Goal: Information Seeking & Learning: Learn about a topic

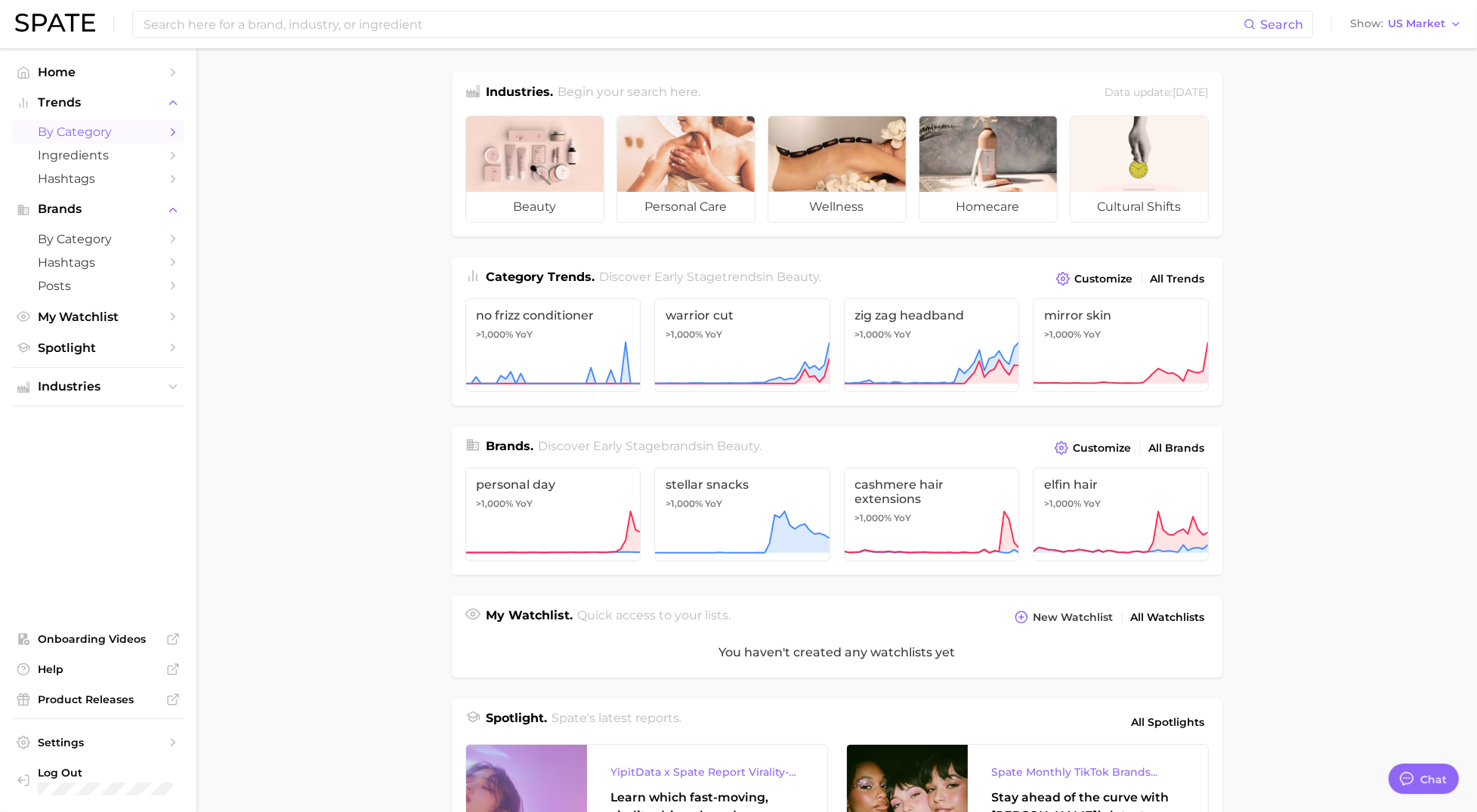
click at [123, 137] on span "by Category" at bounding box center [98, 132] width 121 height 14
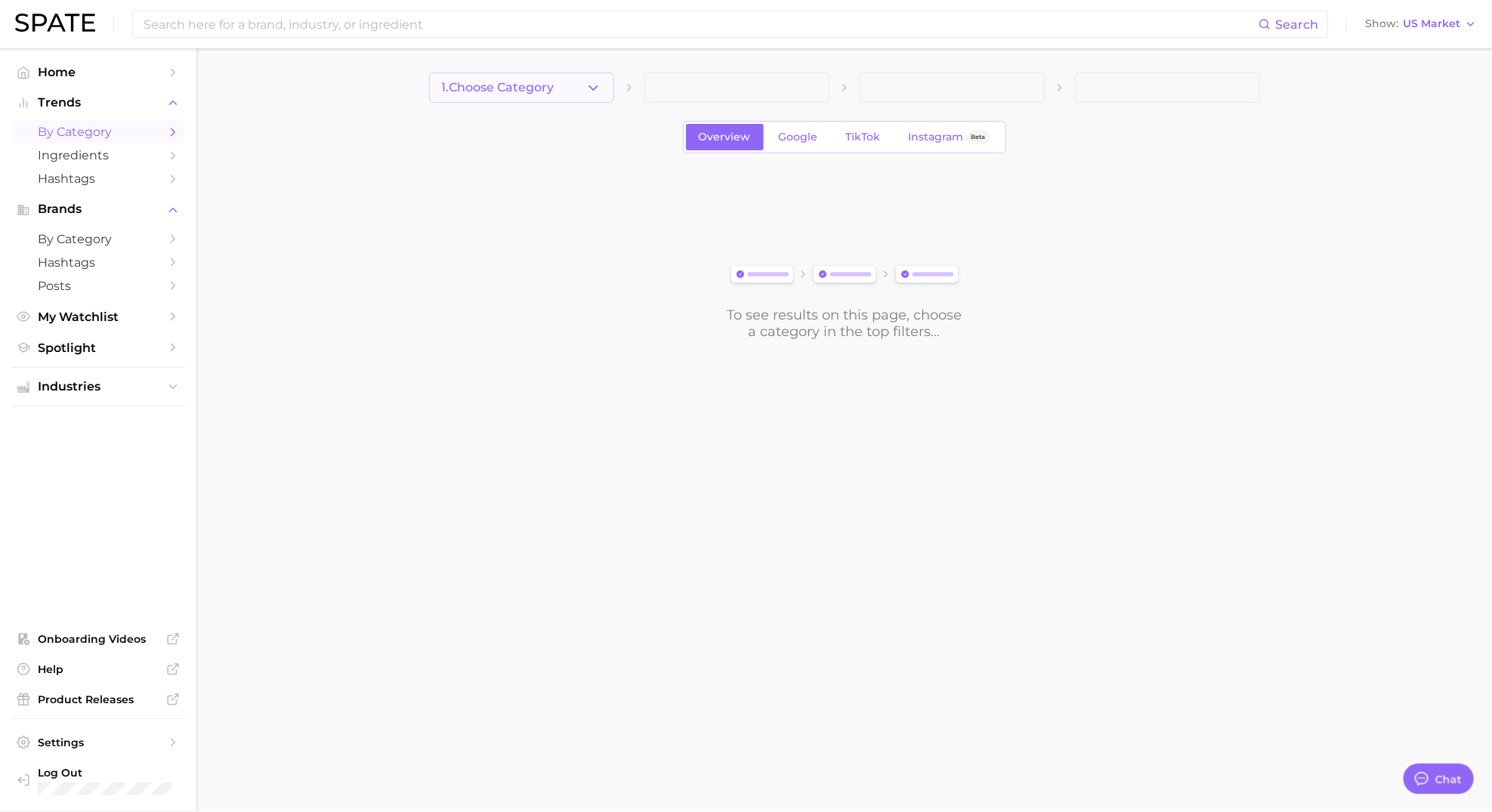
click at [599, 94] on icon "button" at bounding box center [593, 88] width 16 height 16
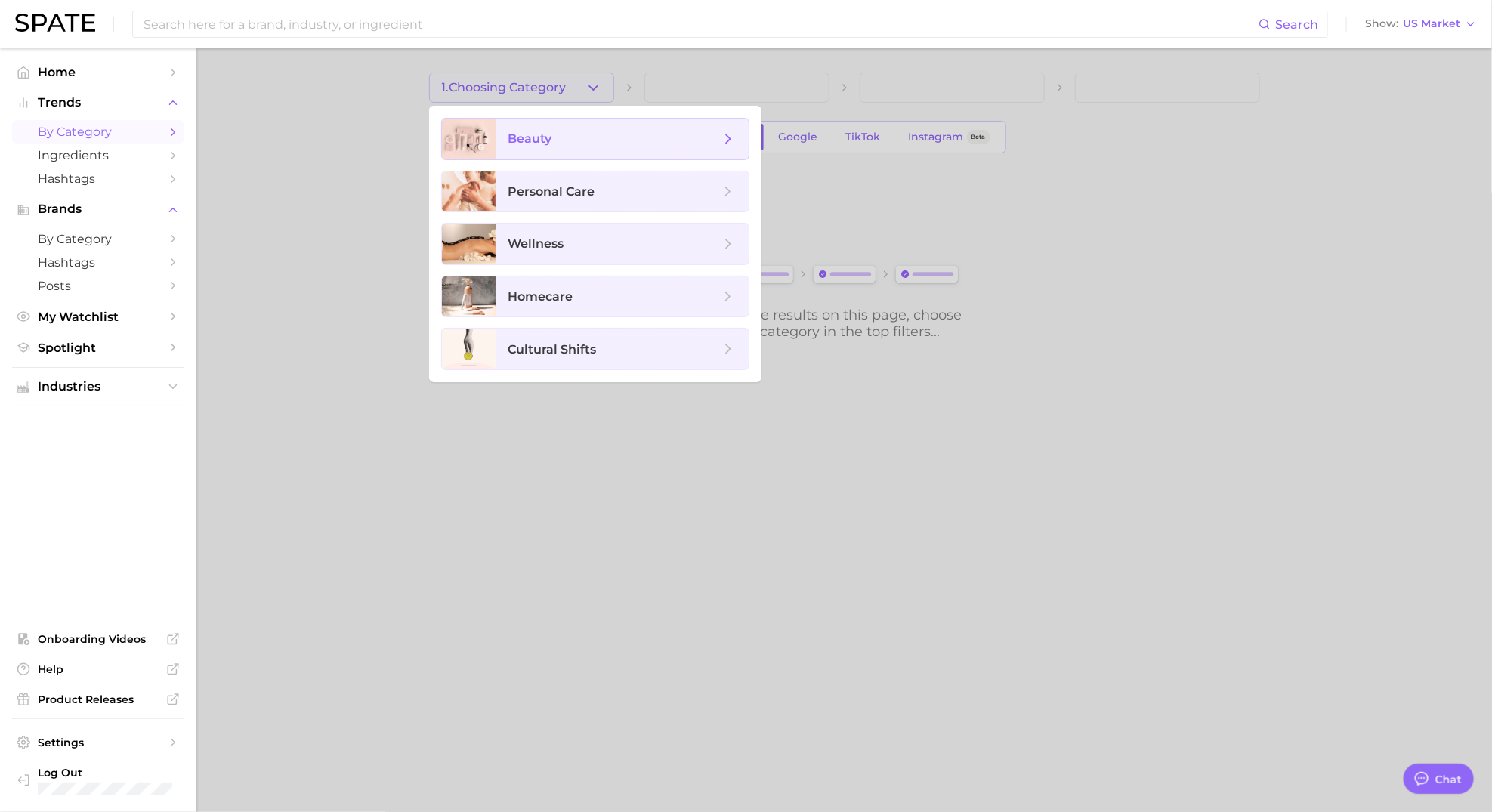
click at [552, 143] on span "beauty" at bounding box center [614, 139] width 212 height 17
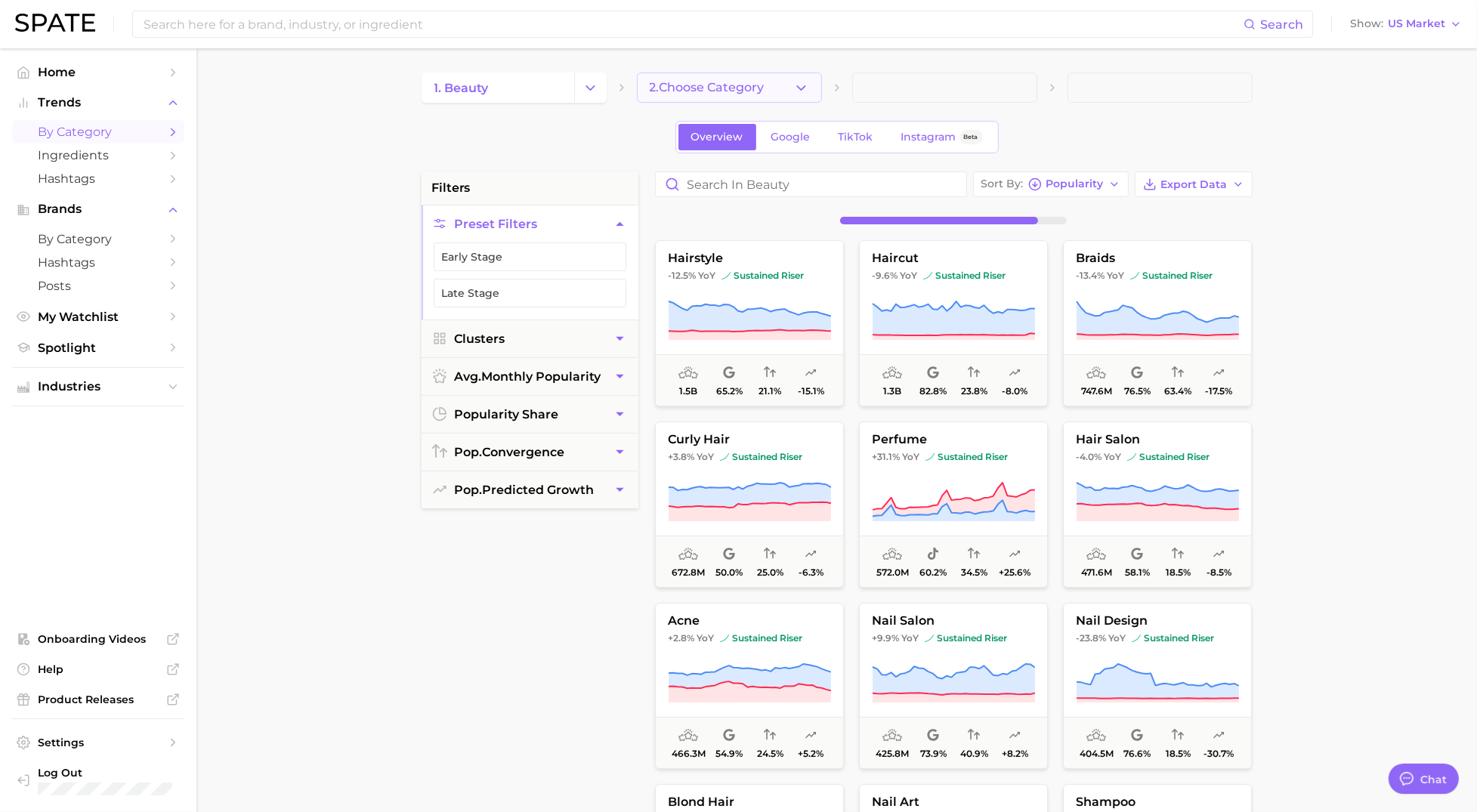
click at [803, 93] on icon "button" at bounding box center [801, 88] width 16 height 16
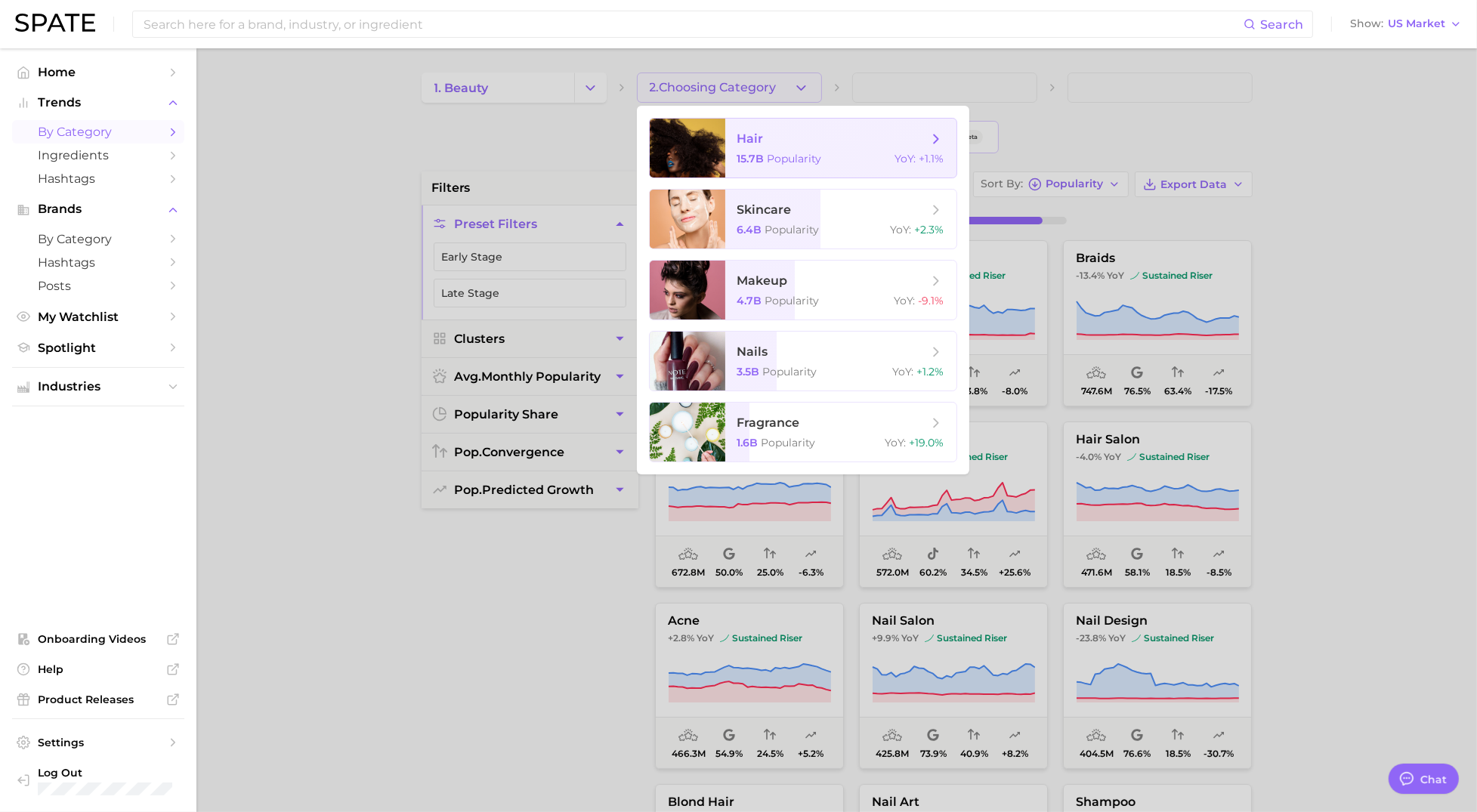
click at [757, 158] on span "15.7b" at bounding box center [750, 158] width 27 height 13
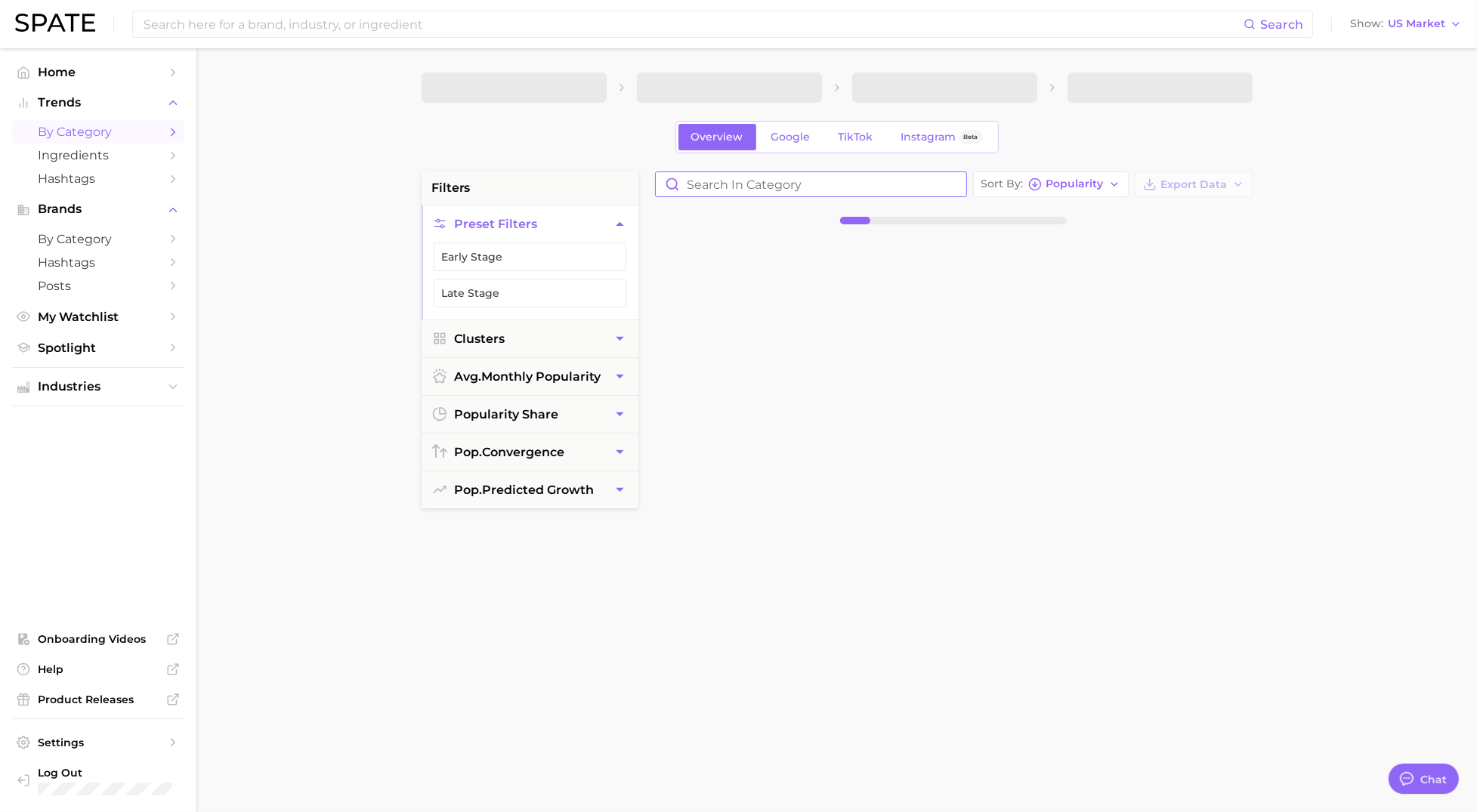
click at [725, 191] on input "Search in category" at bounding box center [811, 184] width 311 height 24
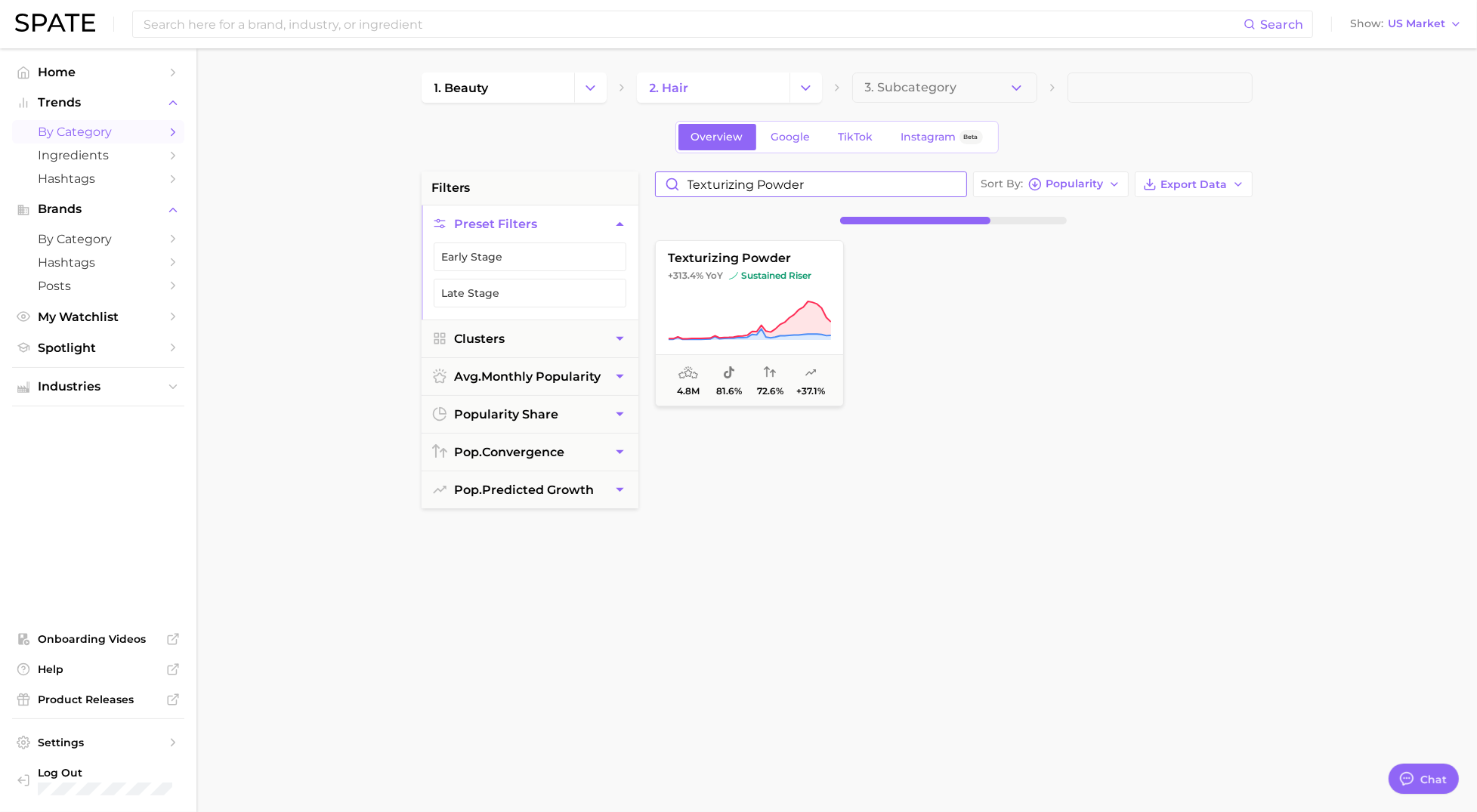
click at [828, 185] on input "texturizing powder" at bounding box center [811, 184] width 311 height 24
type input "texturizing powder"
click at [765, 282] on span "sustained riser" at bounding box center [770, 275] width 82 height 12
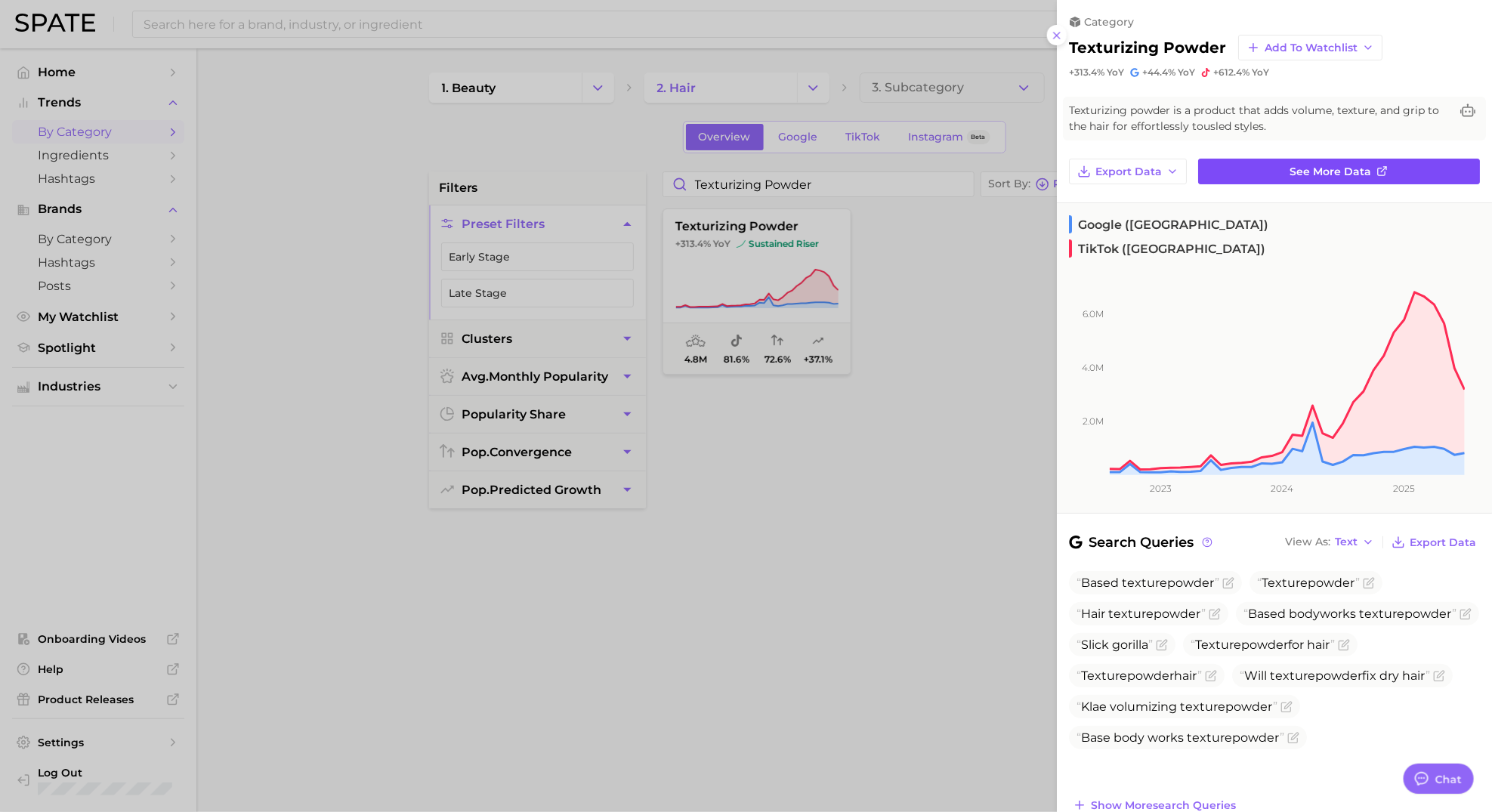
click at [1307, 176] on span "See more data" at bounding box center [1330, 171] width 81 height 13
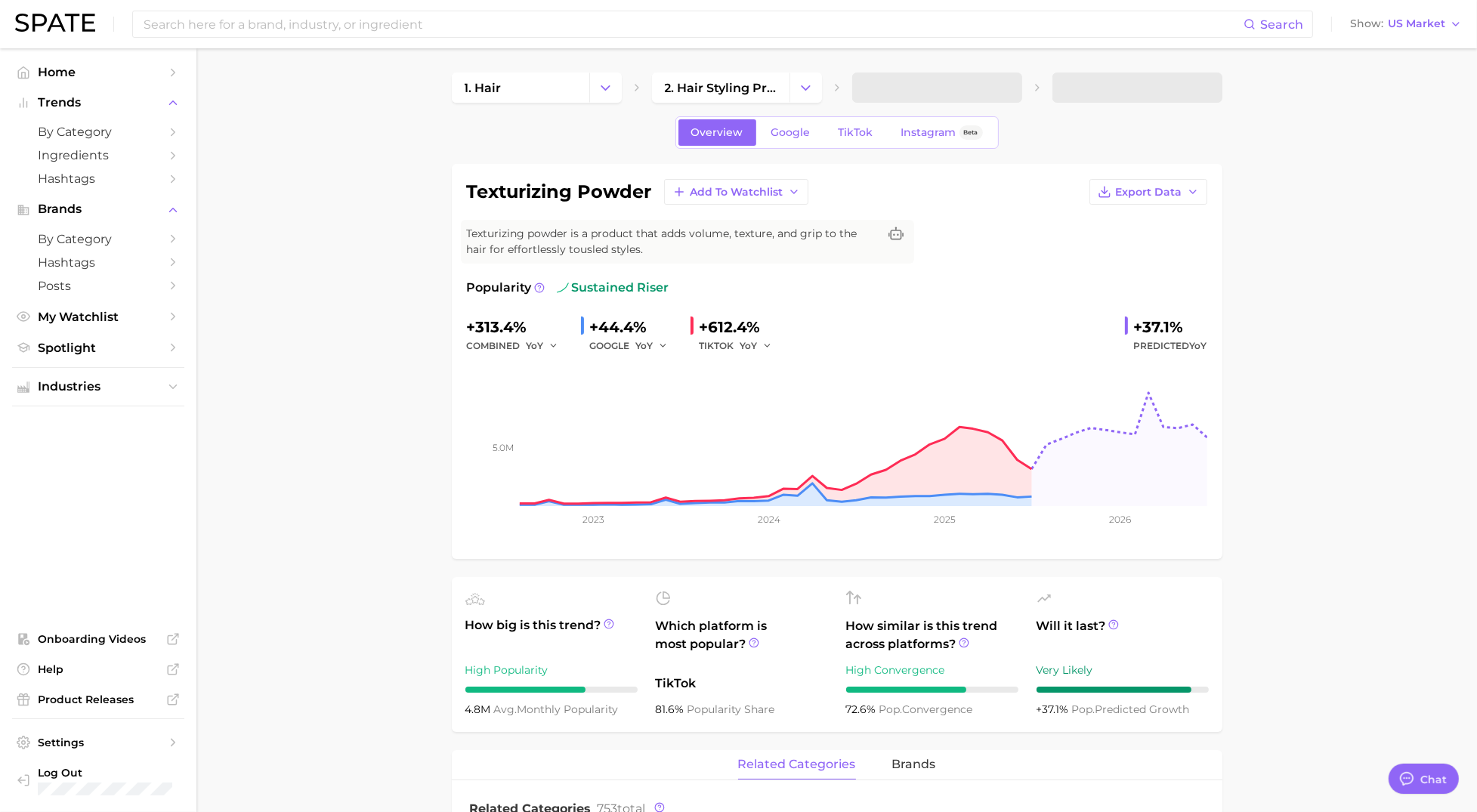
type textarea "x"
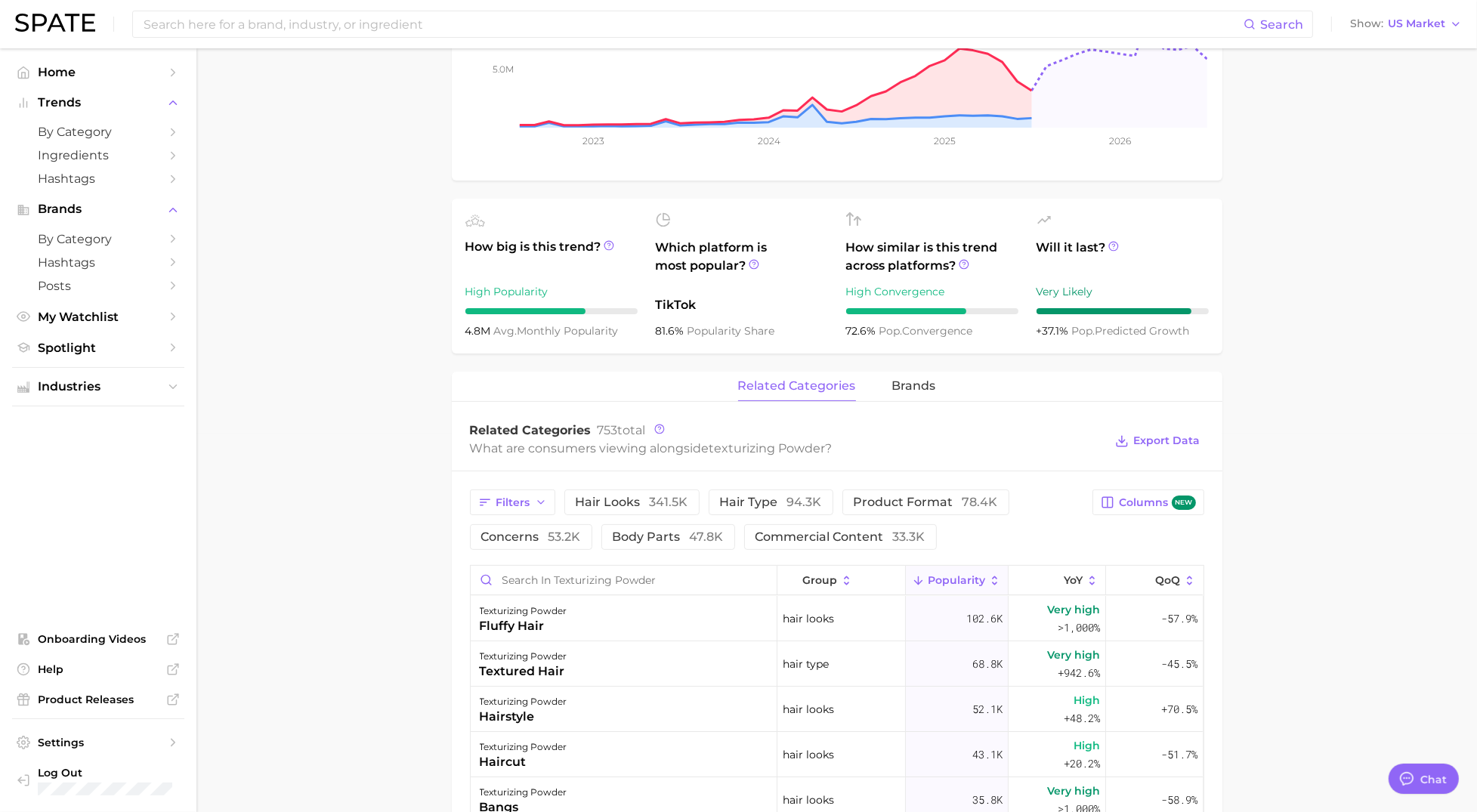
scroll to position [429, 0]
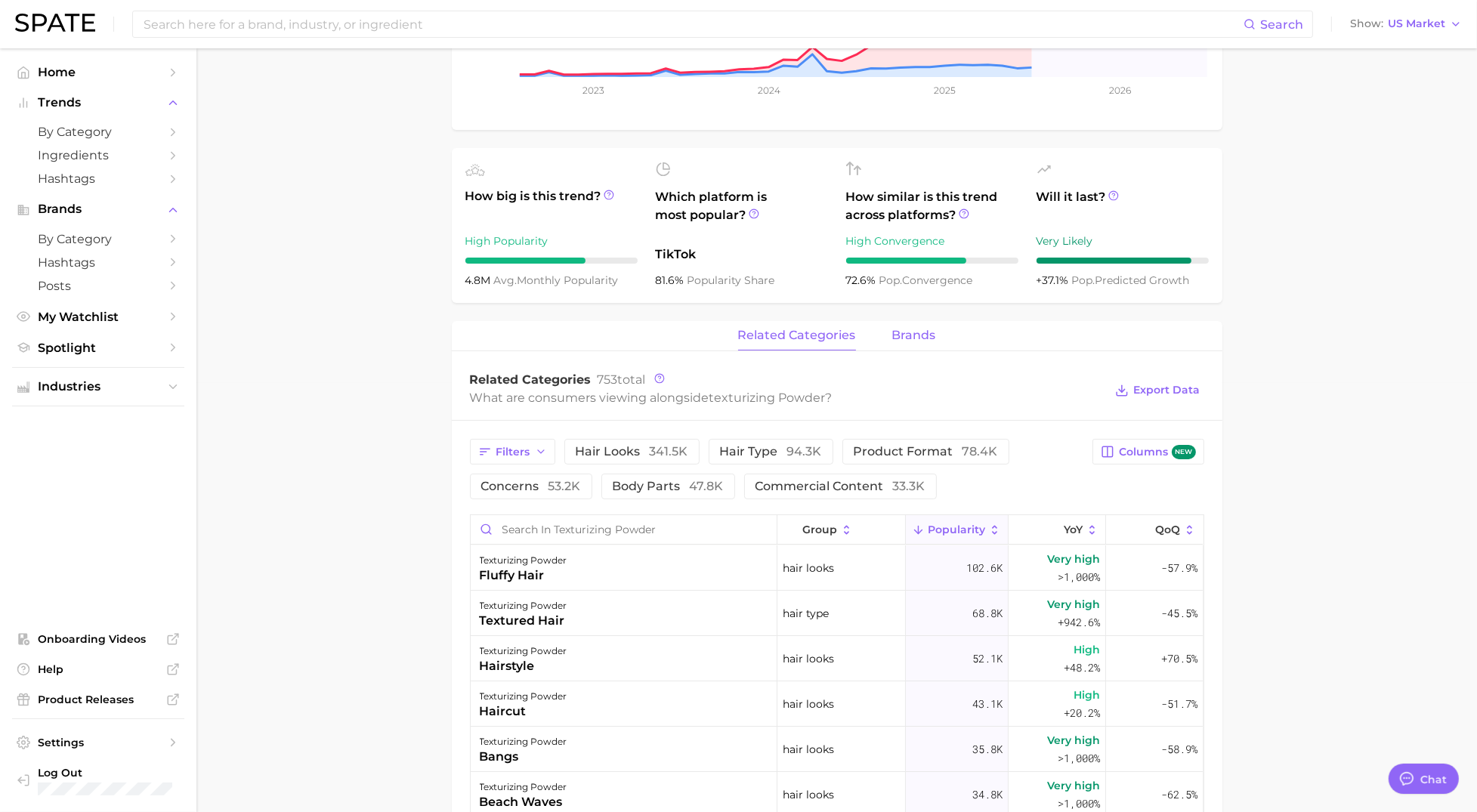
click at [923, 330] on span "brands" at bounding box center [914, 335] width 44 height 13
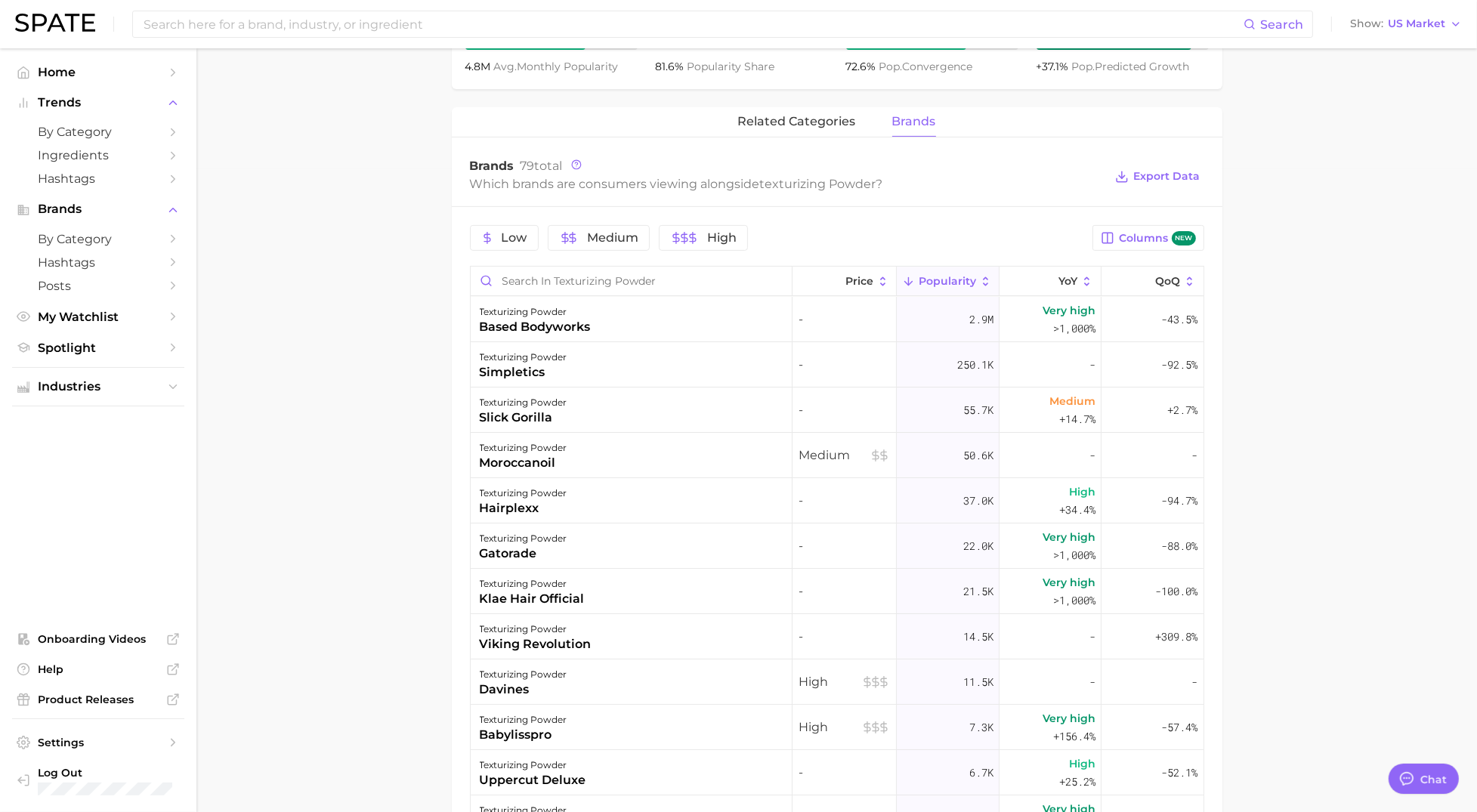
scroll to position [644, 0]
click at [818, 123] on span "related categories" at bounding box center [796, 119] width 117 height 13
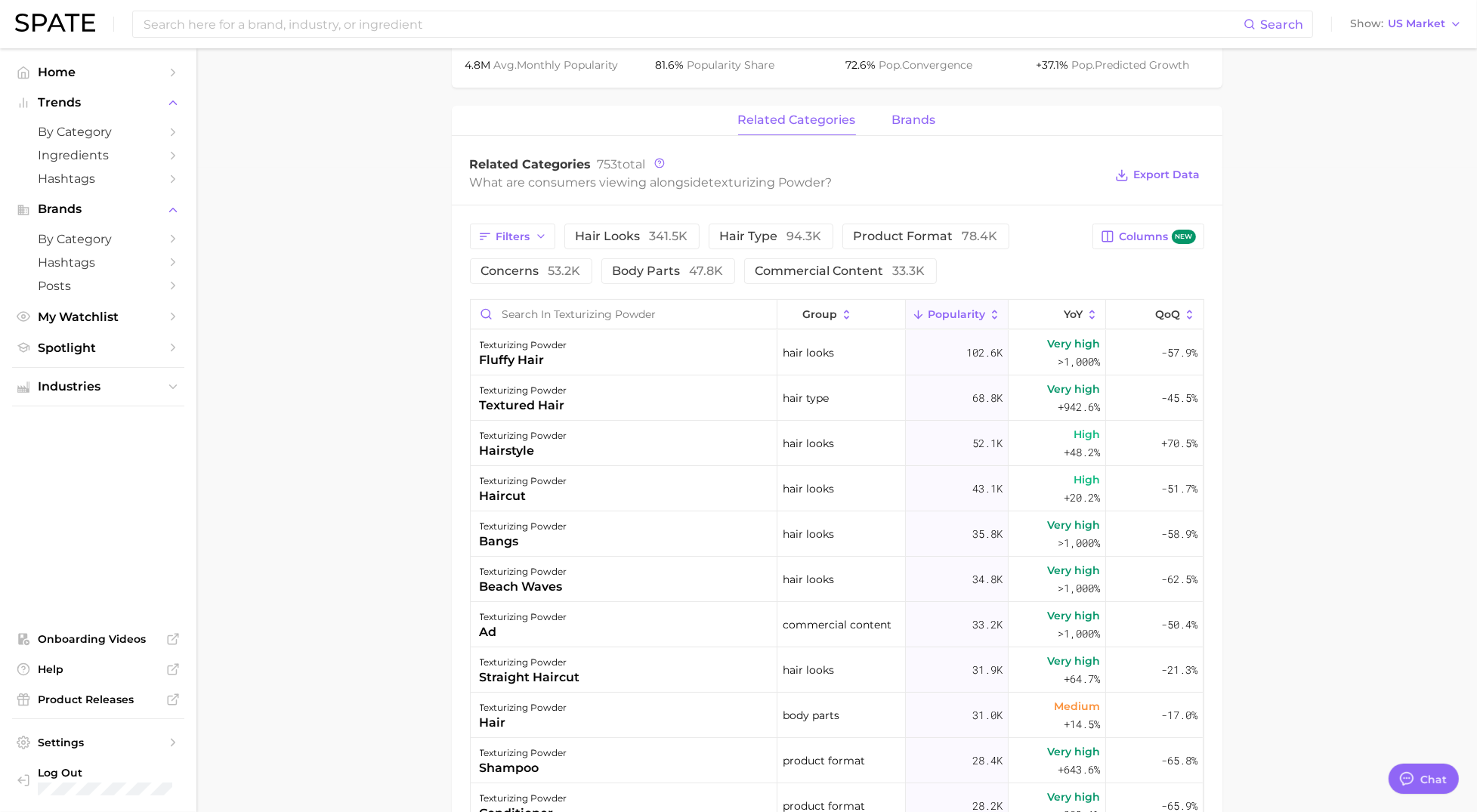
click at [908, 130] on button "brands" at bounding box center [914, 120] width 44 height 29
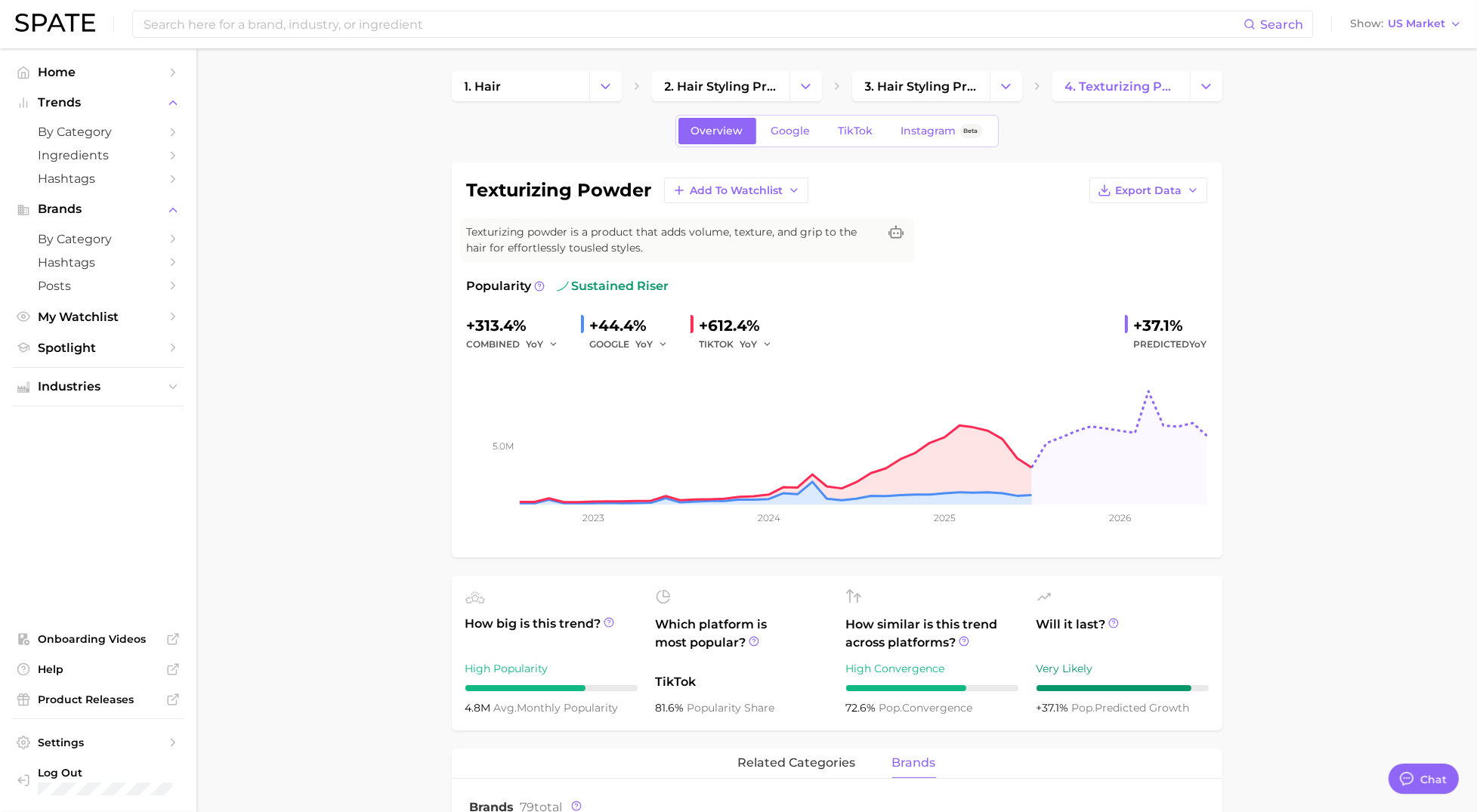
scroll to position [0, 0]
click at [1194, 93] on button "Change Category" at bounding box center [1206, 87] width 33 height 30
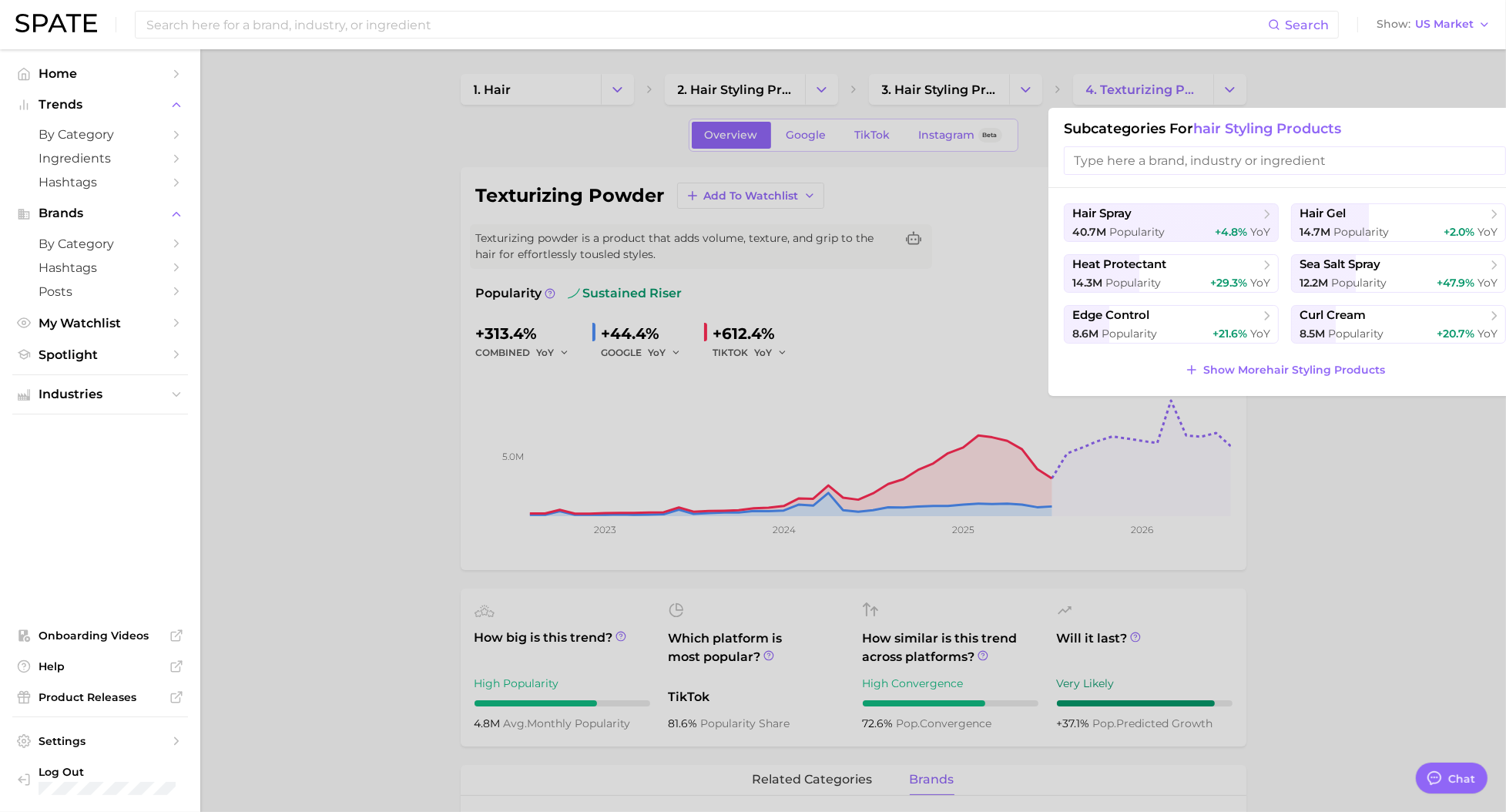
click at [1164, 157] on input "search" at bounding box center [1285, 161] width 442 height 29
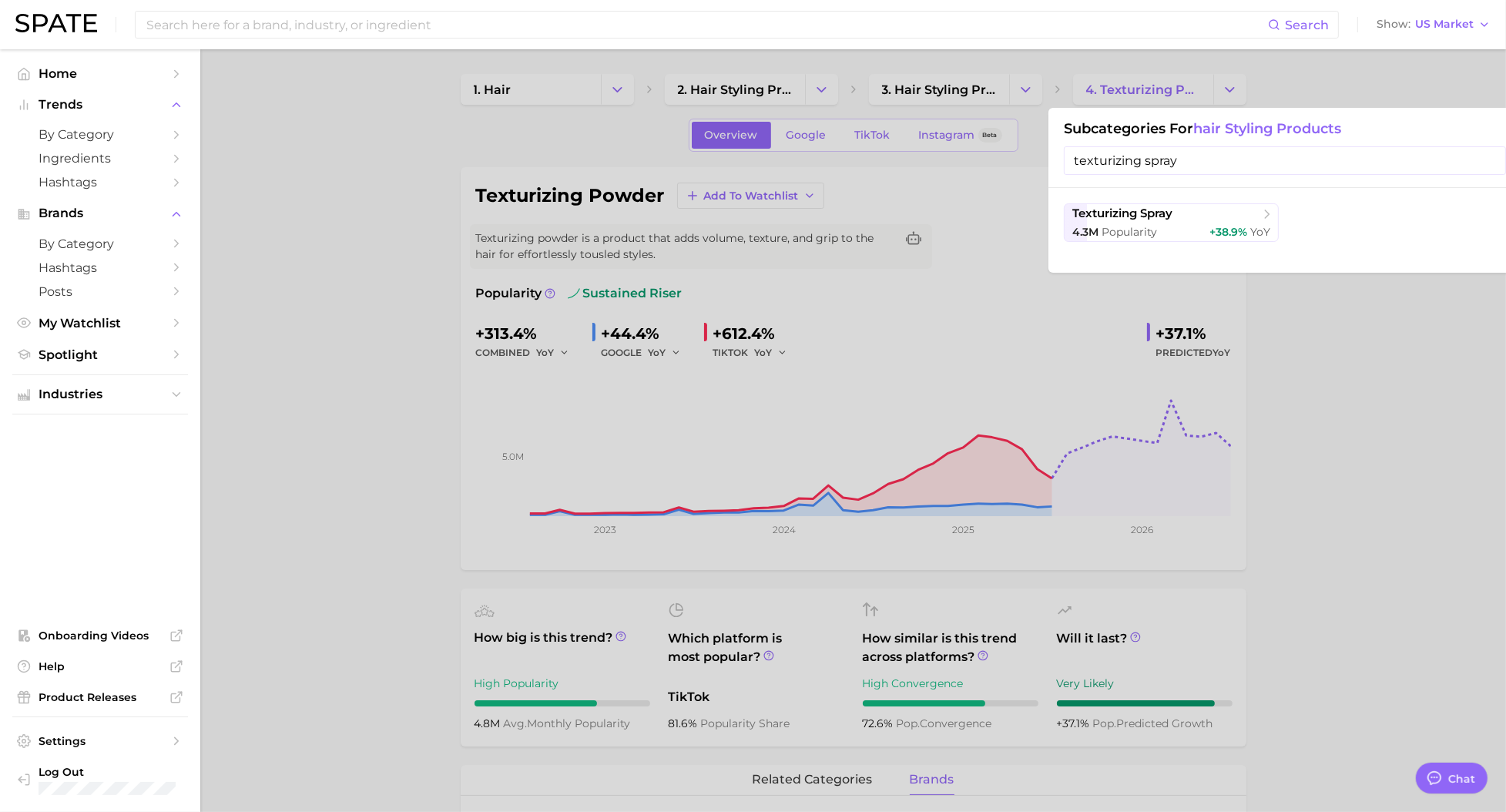
type input "texturizing spray"
click at [1132, 222] on button "texturizing spray 4.3m Popularity +38.9% YoY" at bounding box center [1171, 222] width 215 height 39
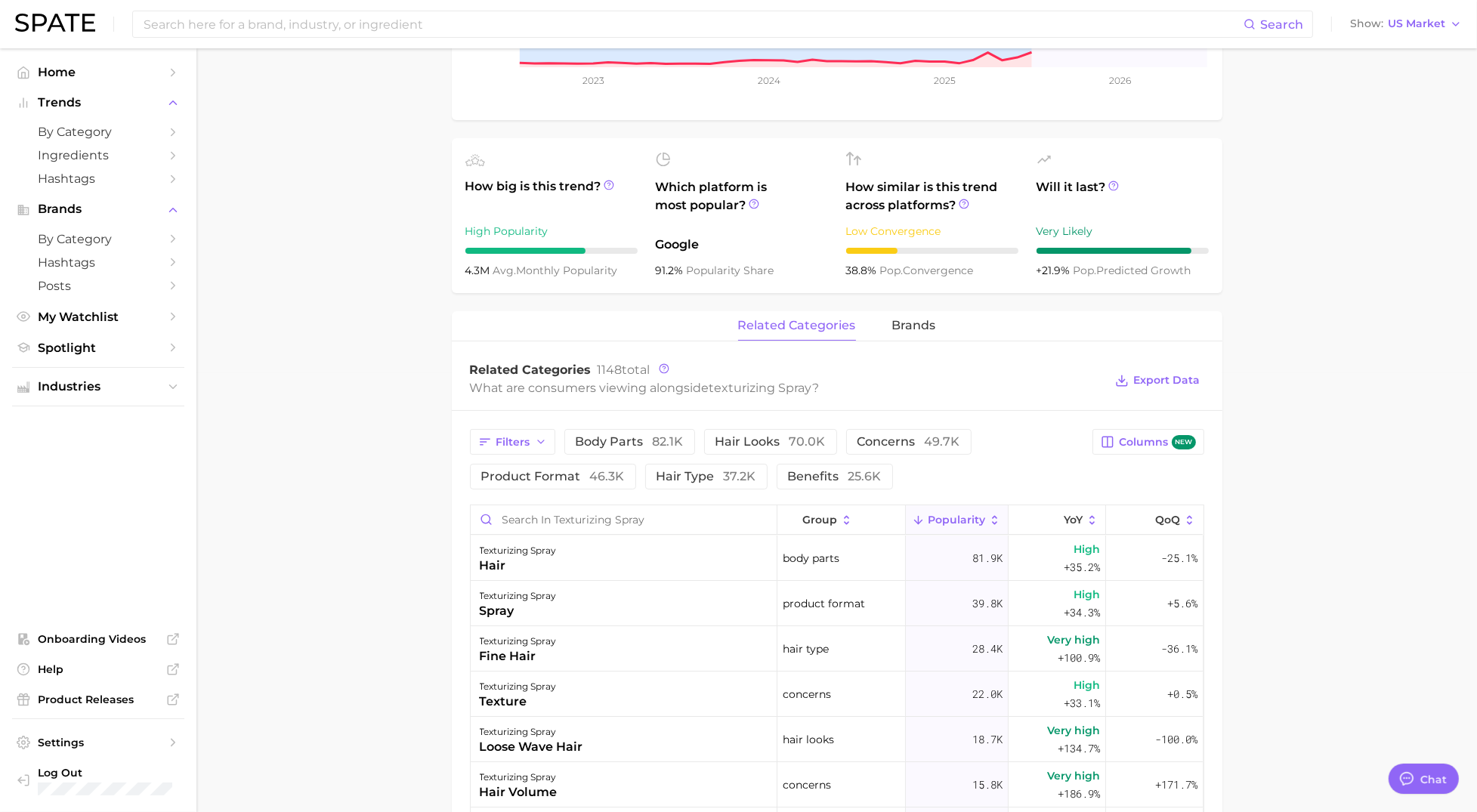
scroll to position [448, 0]
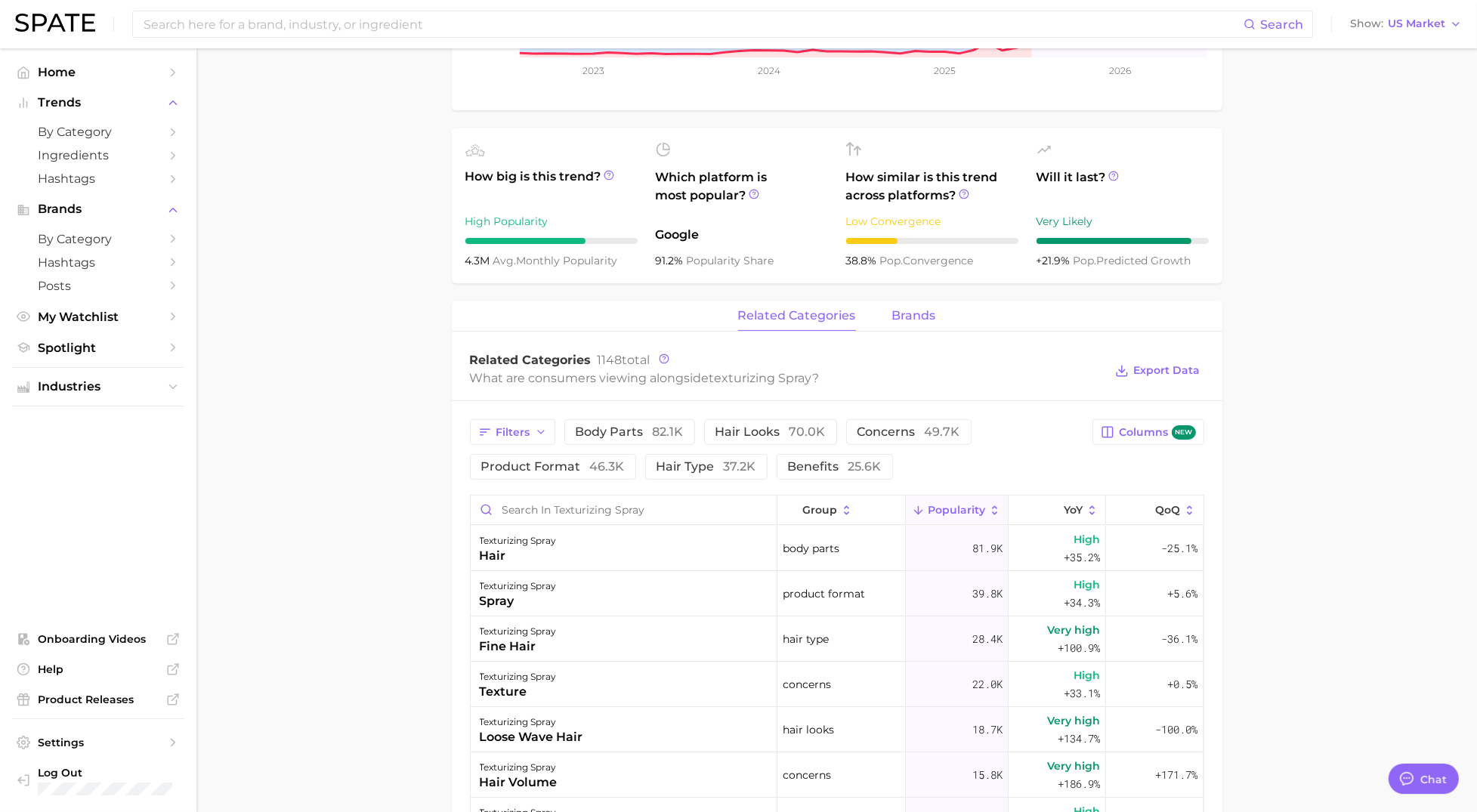
click at [917, 316] on span "brands" at bounding box center [914, 315] width 44 height 13
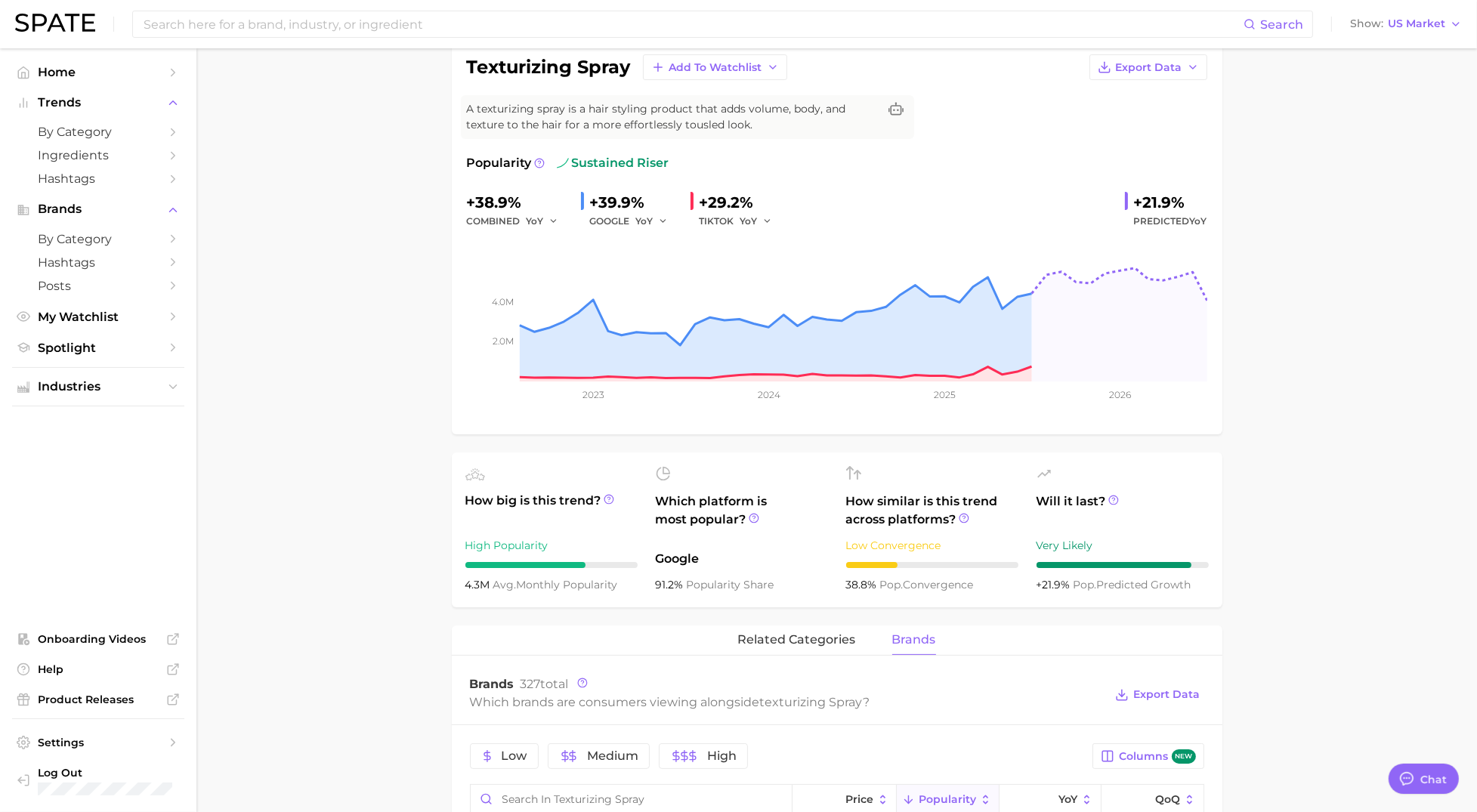
scroll to position [0, 0]
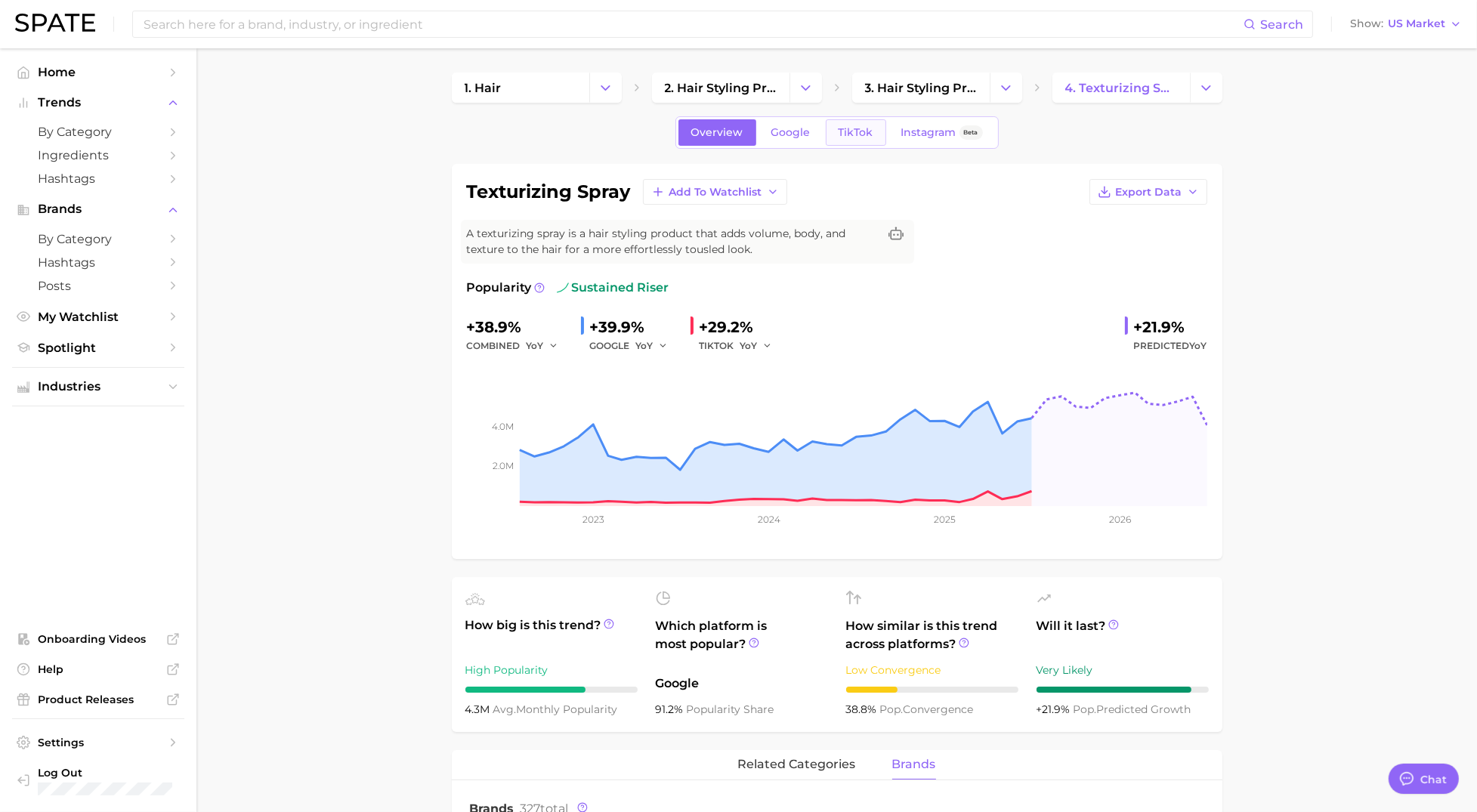
click at [861, 137] on span "TikTok" at bounding box center [855, 132] width 34 height 13
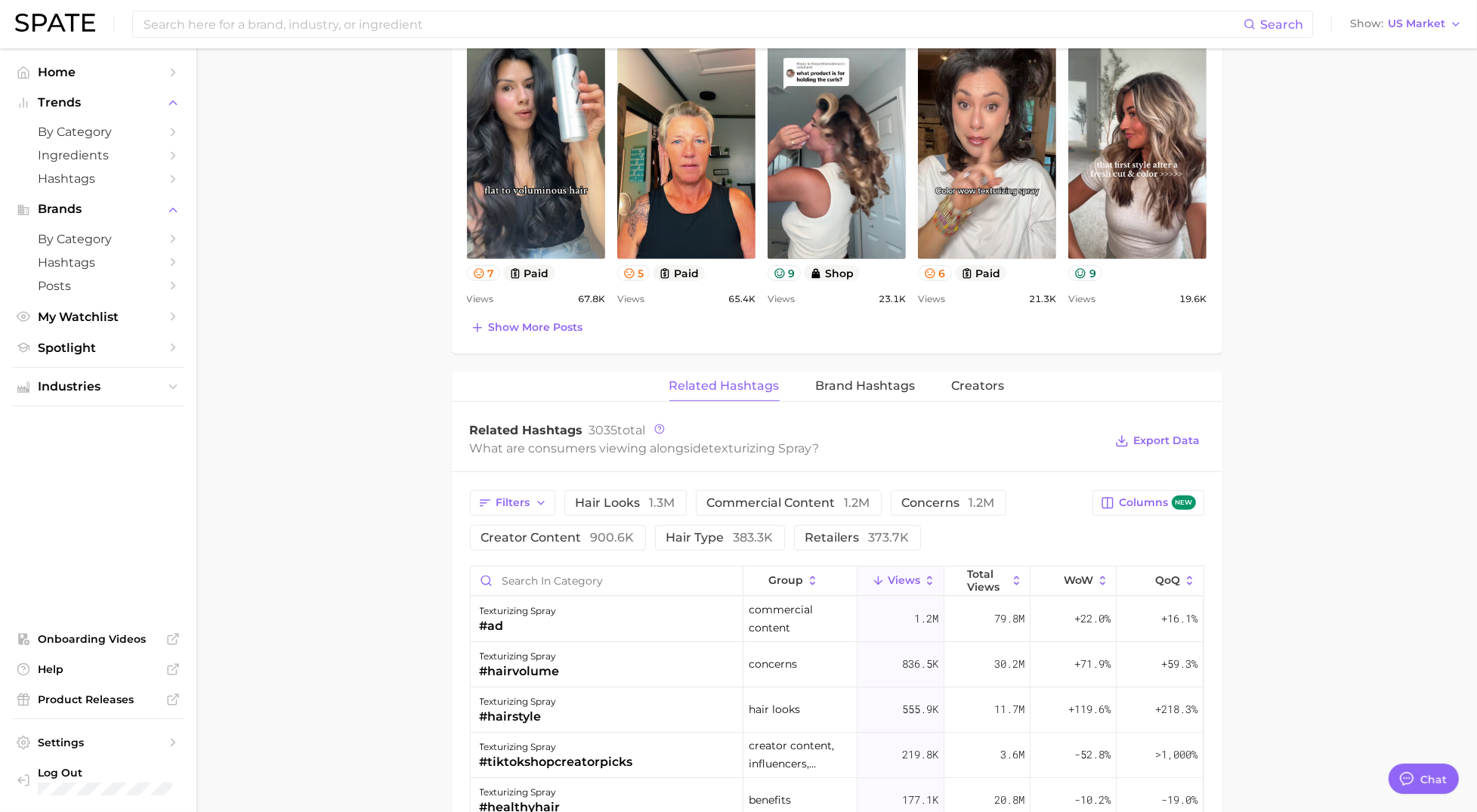
scroll to position [858, 0]
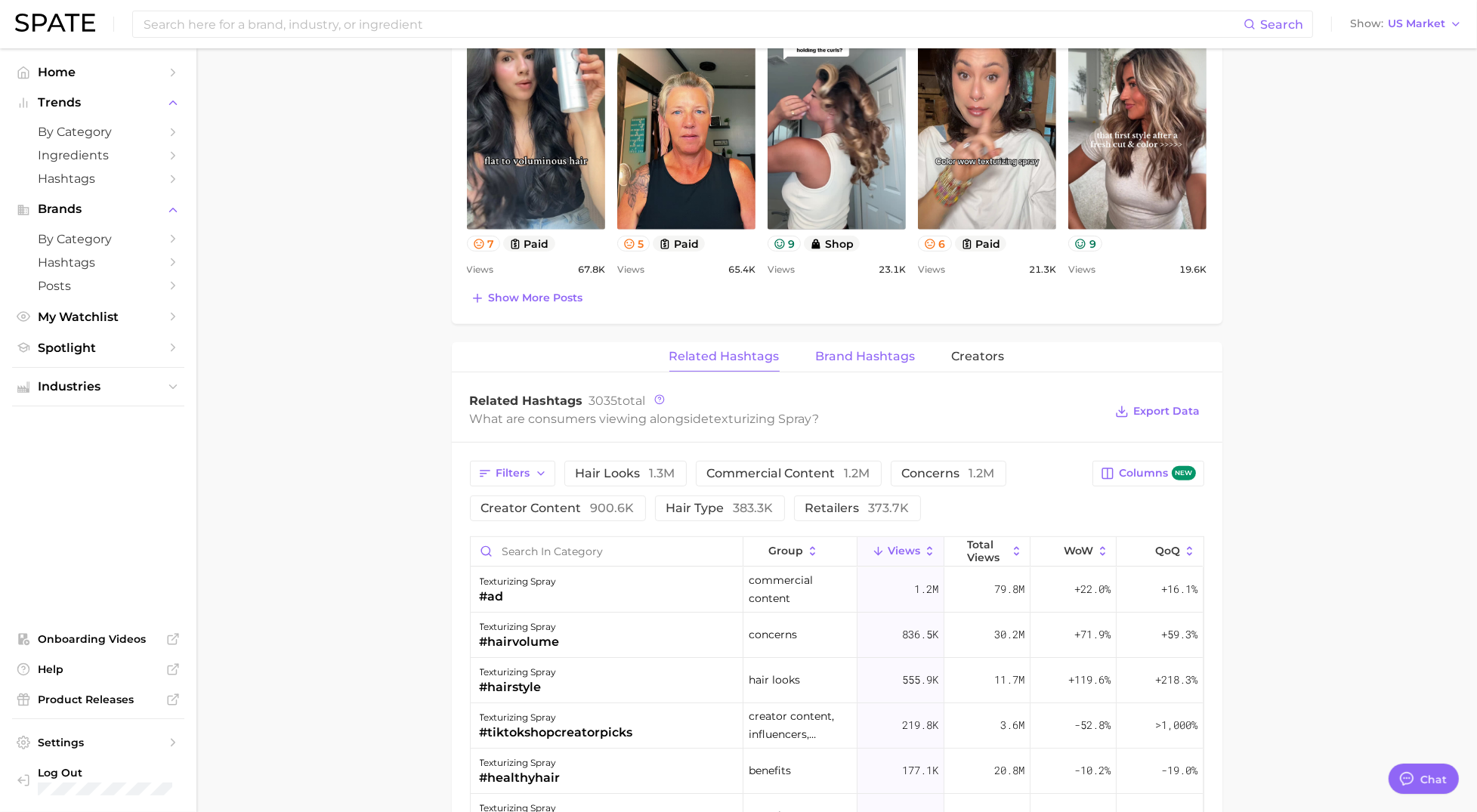
click at [874, 357] on span "Brand Hashtags" at bounding box center [865, 356] width 100 height 13
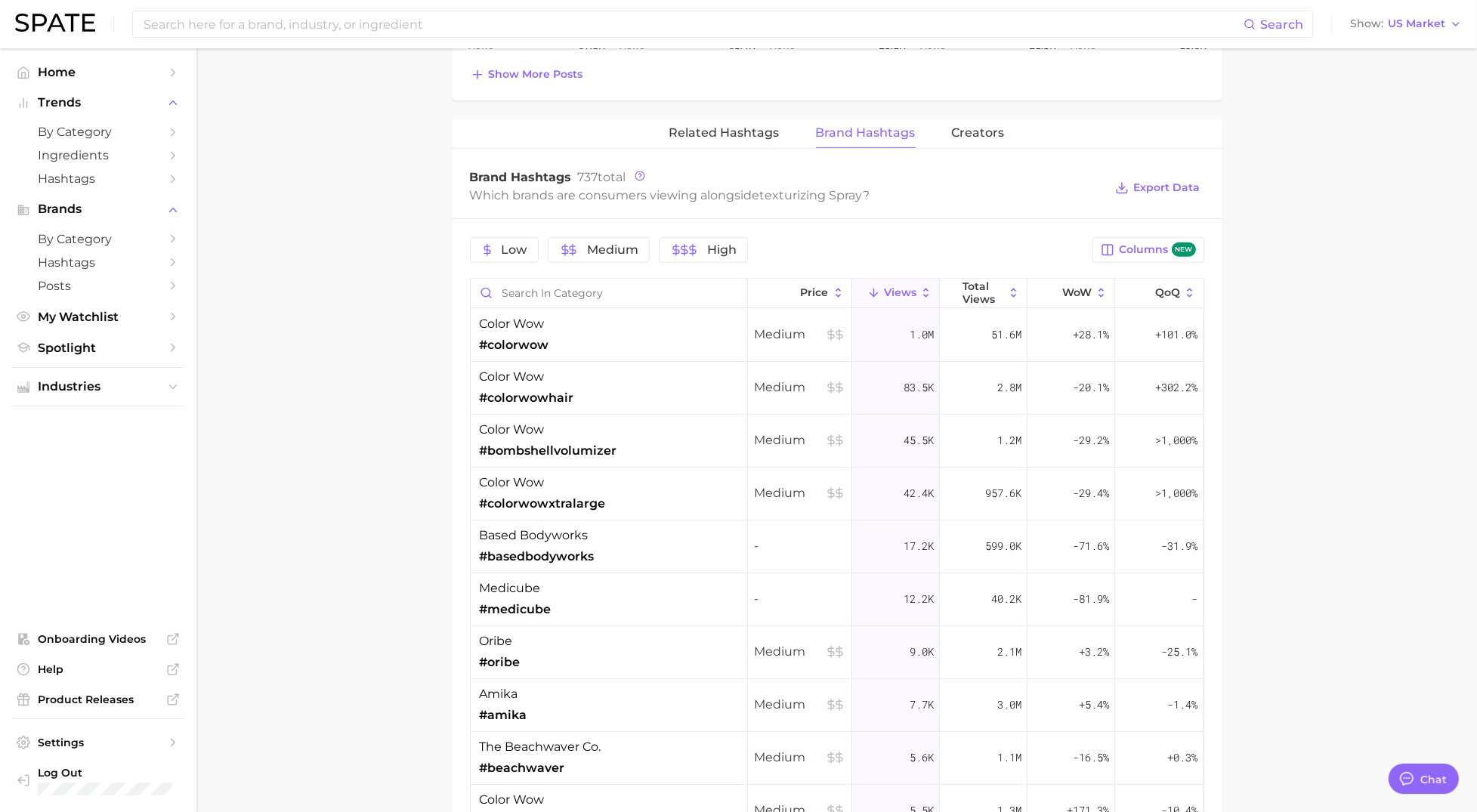
scroll to position [1039, 0]
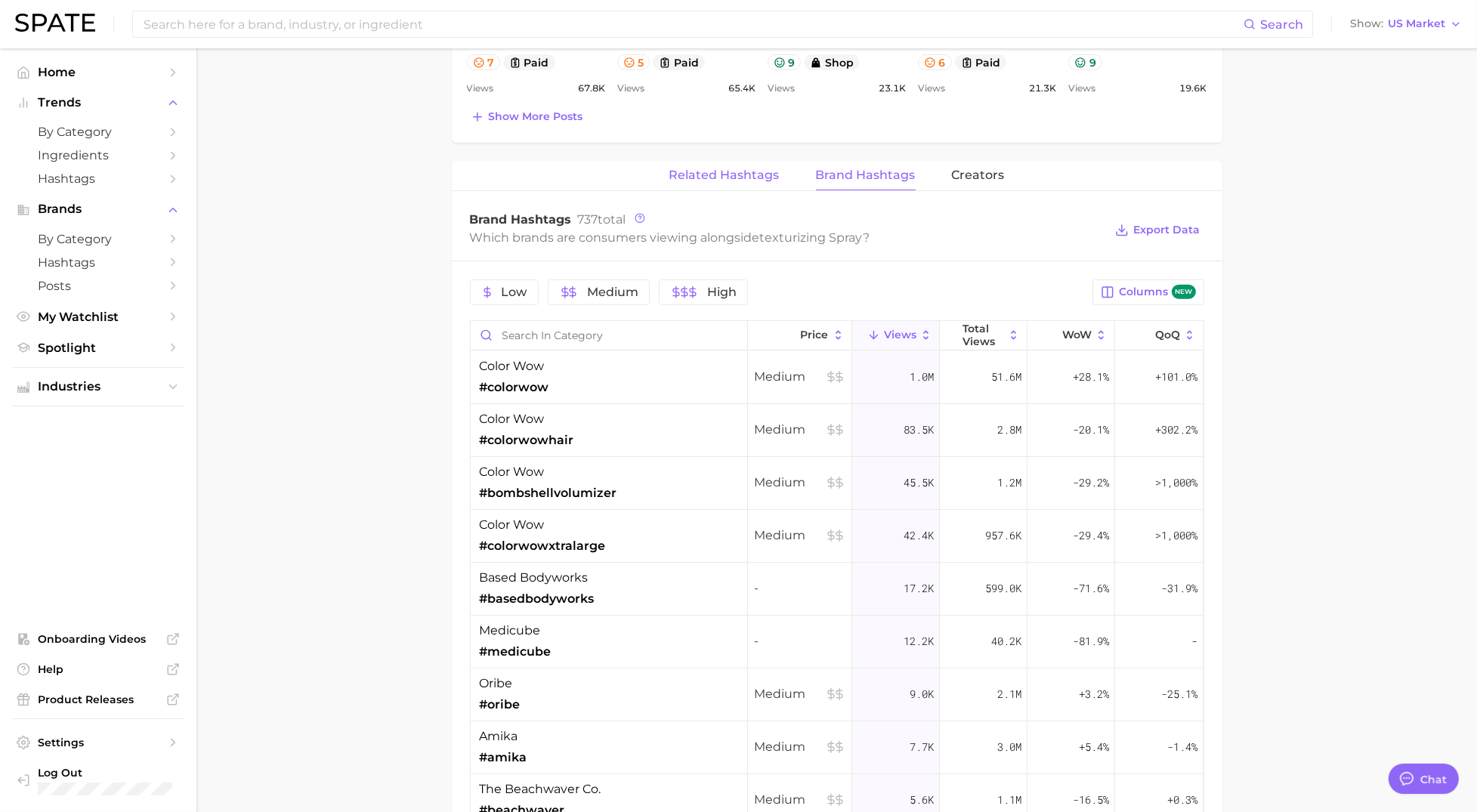
click at [742, 180] on span "Related Hashtags" at bounding box center [724, 175] width 110 height 13
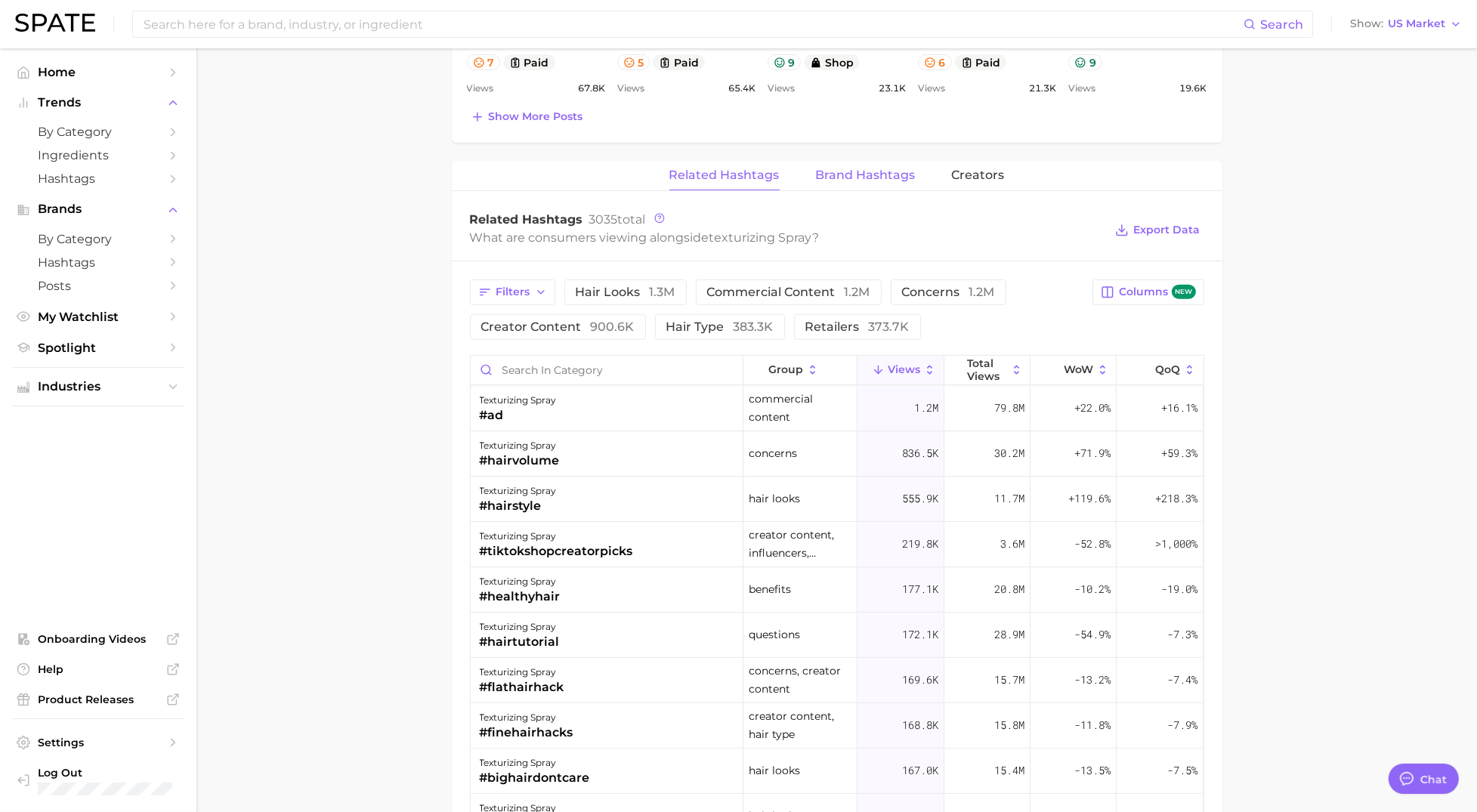
click at [892, 179] on span "Brand Hashtags" at bounding box center [865, 175] width 100 height 13
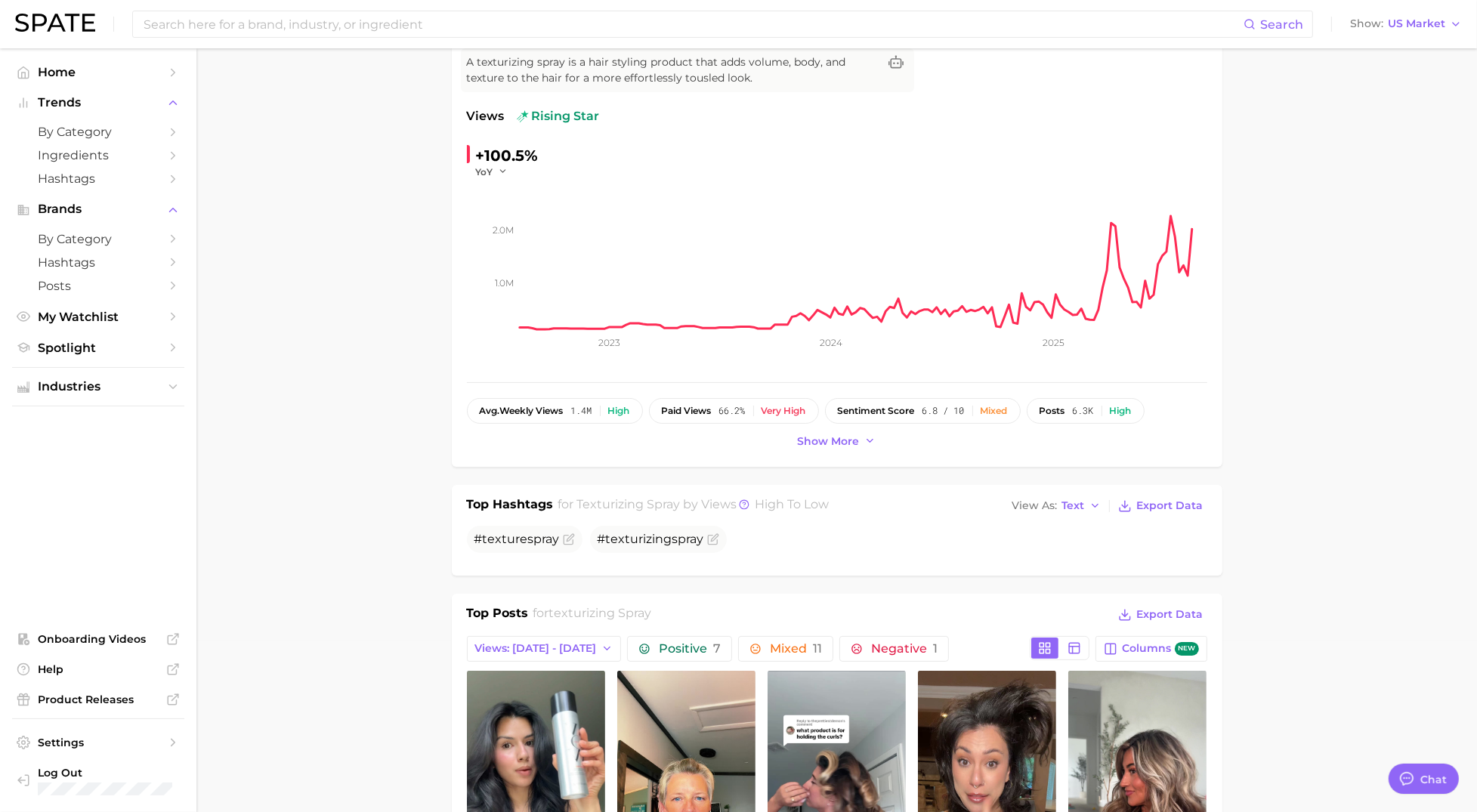
scroll to position [0, 0]
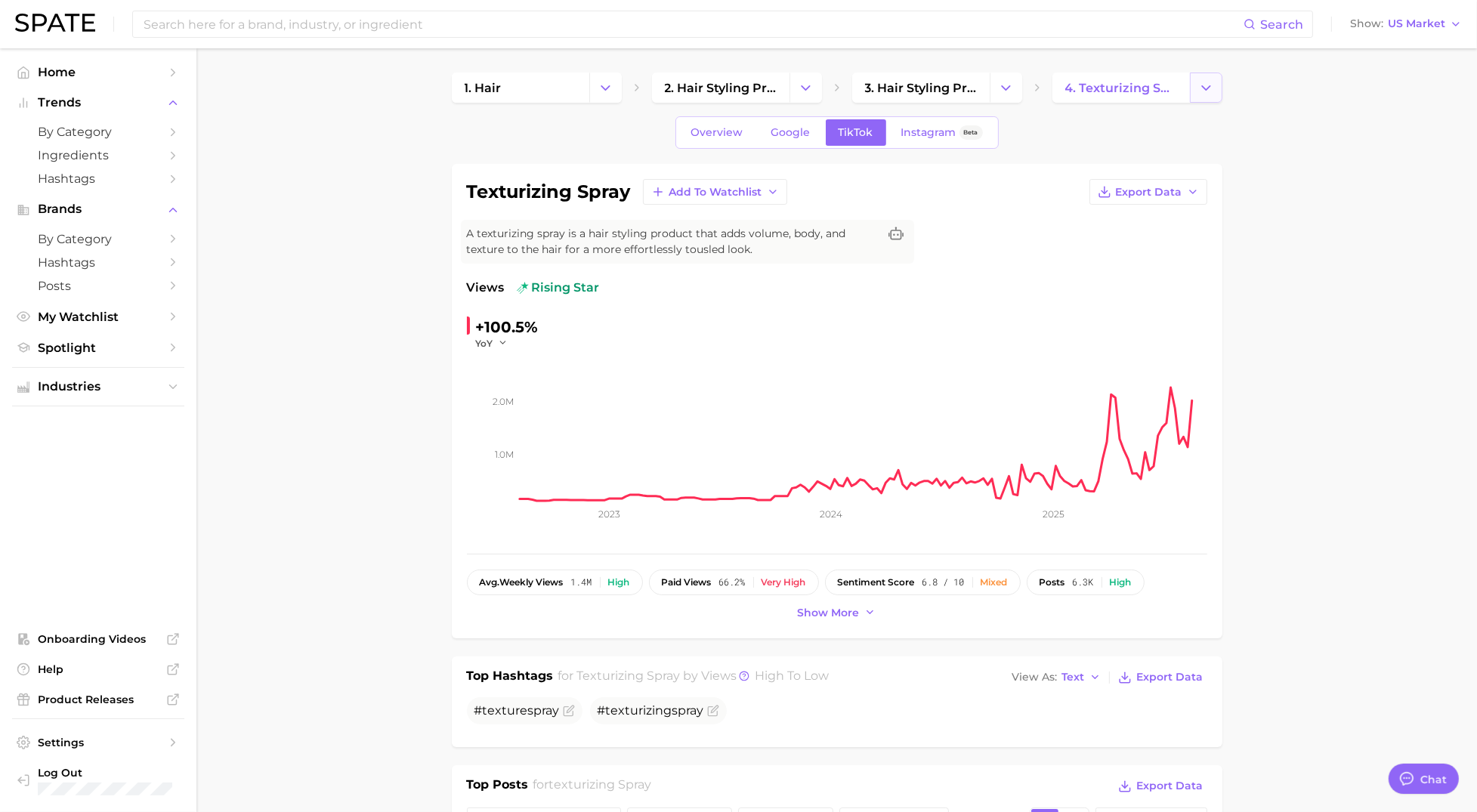
click at [1203, 94] on icon "Change Category" at bounding box center [1206, 88] width 16 height 16
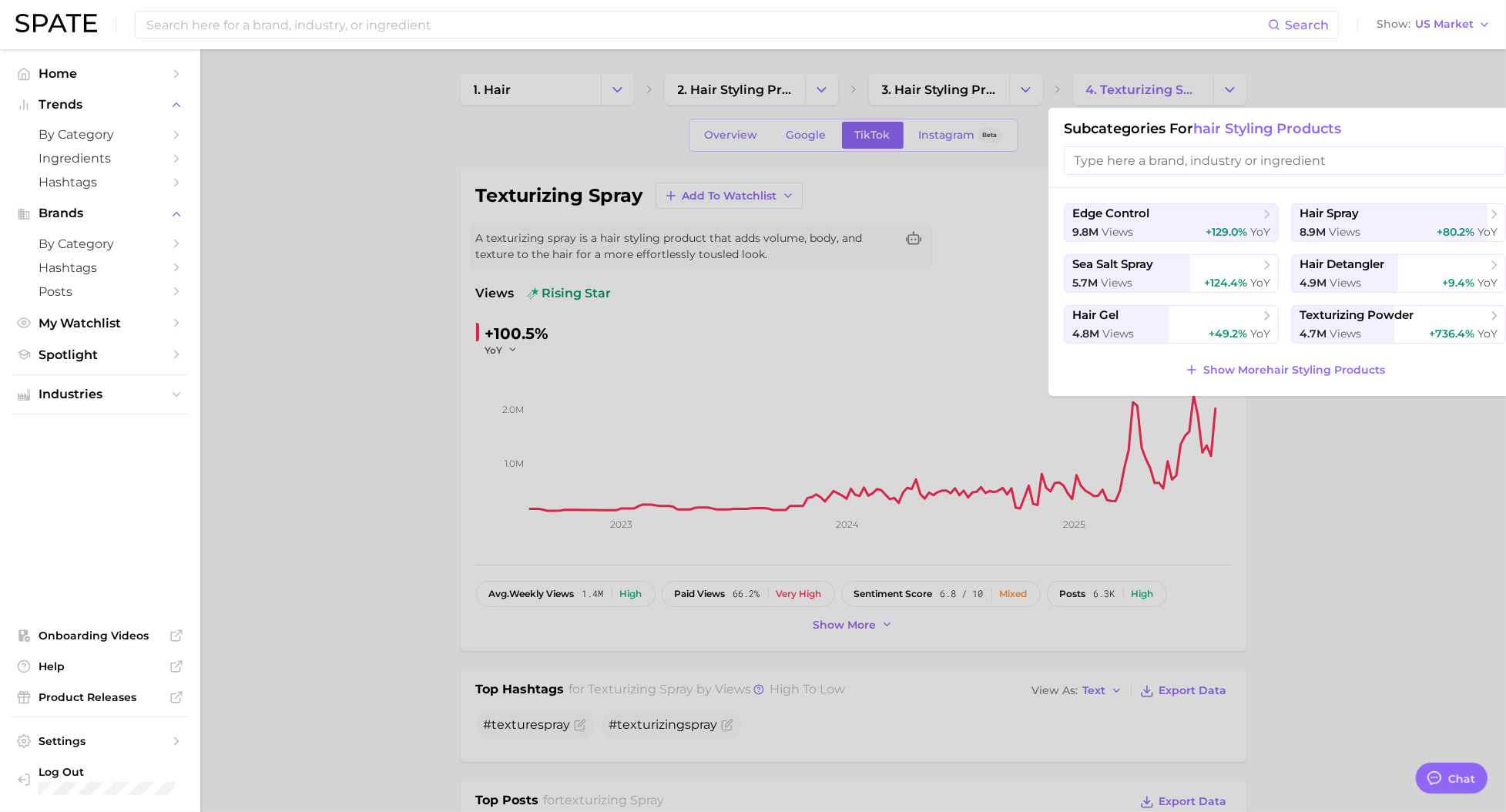
click at [1183, 156] on input "search" at bounding box center [1285, 161] width 442 height 29
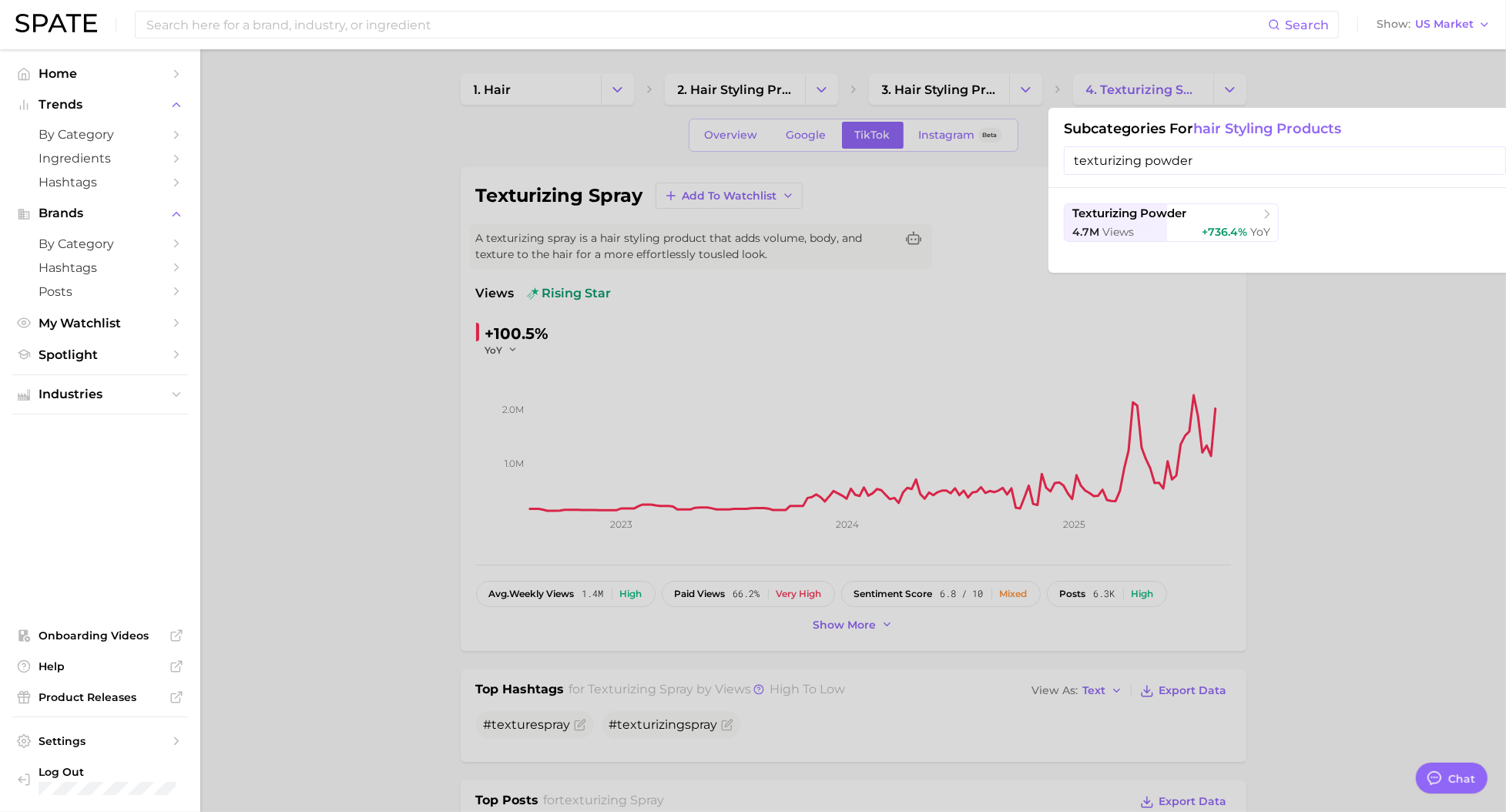
type input "texturizing powder"
click at [1161, 217] on span "texturizing powder" at bounding box center [1129, 213] width 114 height 14
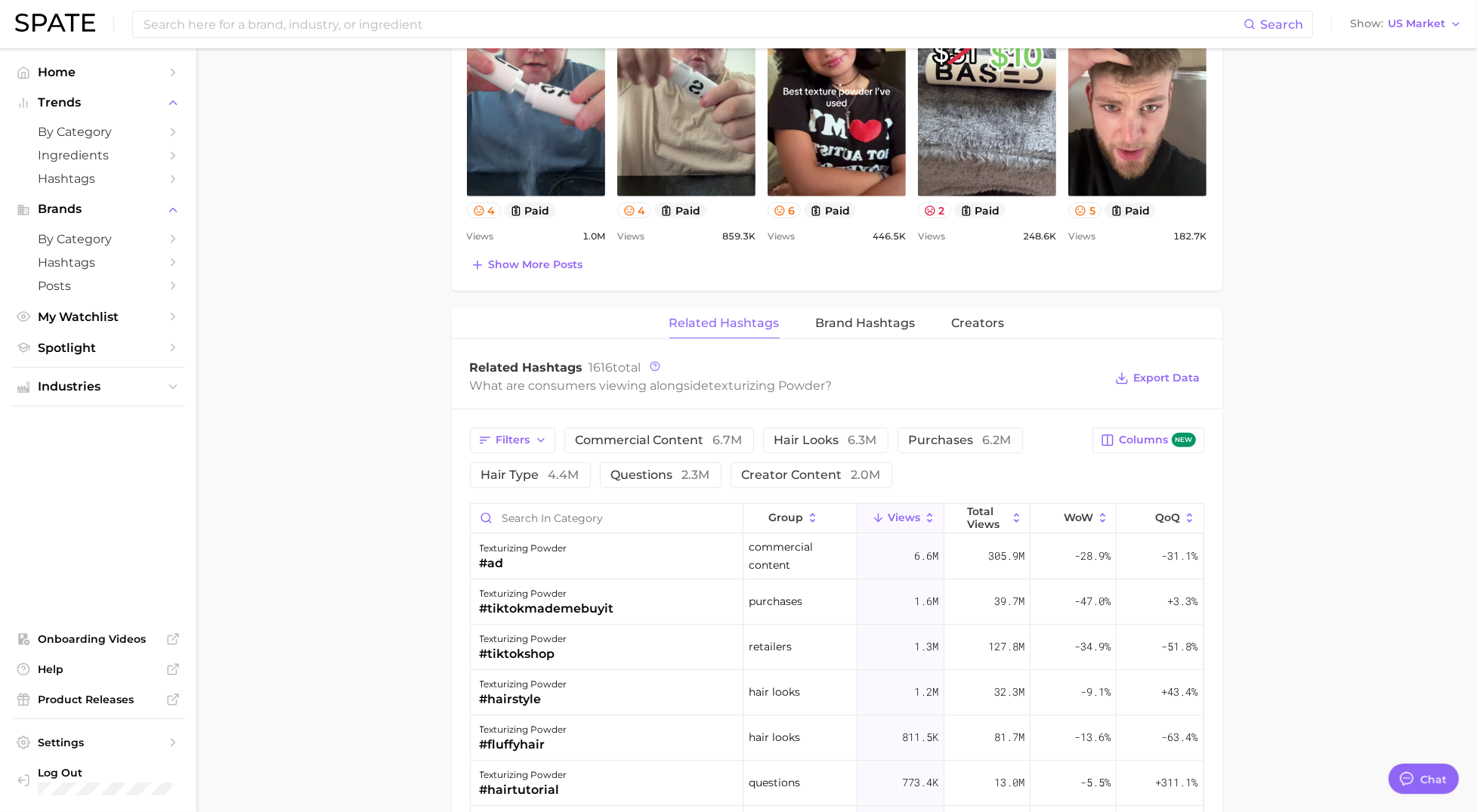
scroll to position [903, 0]
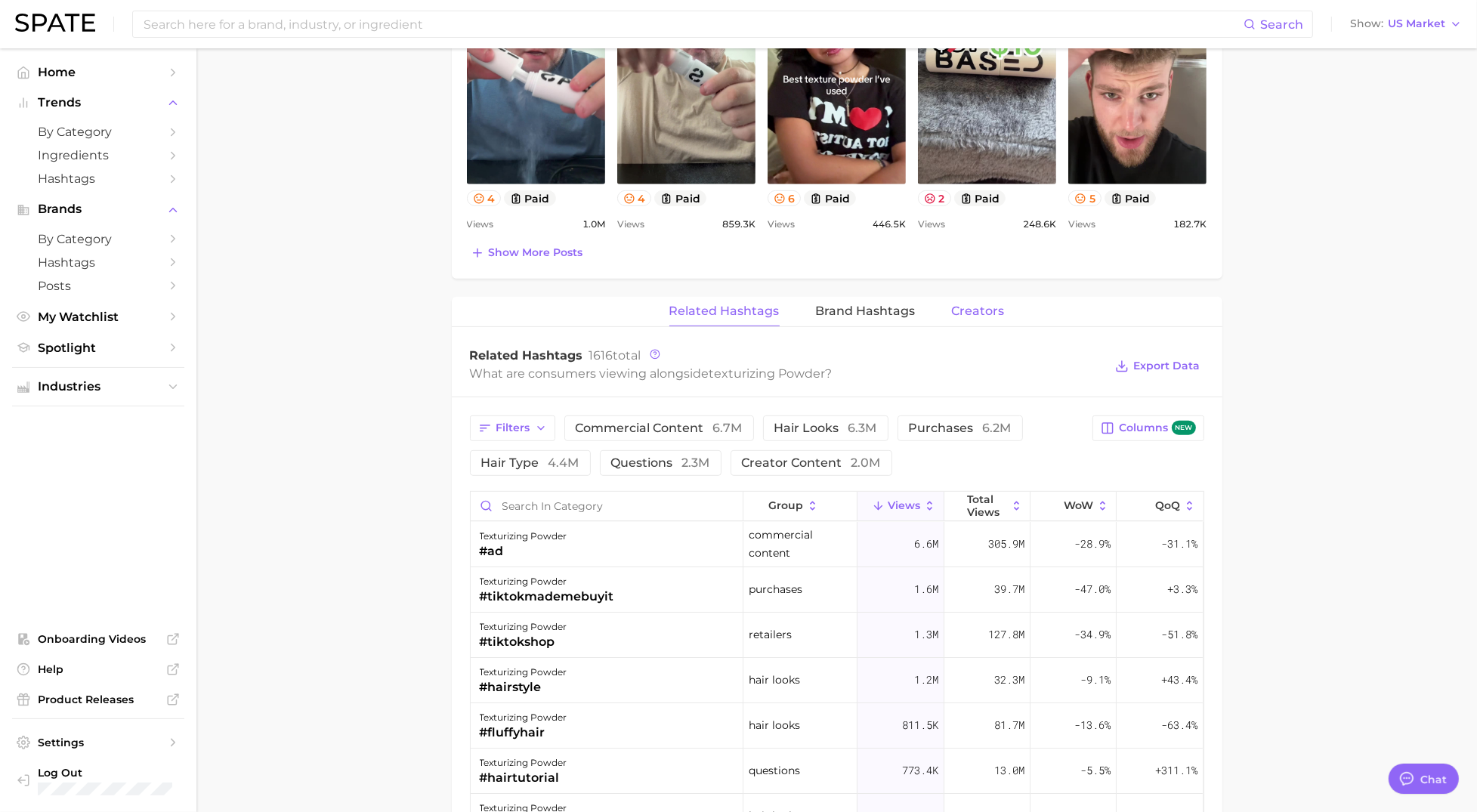
click at [970, 312] on span "Creators" at bounding box center [978, 311] width 53 height 13
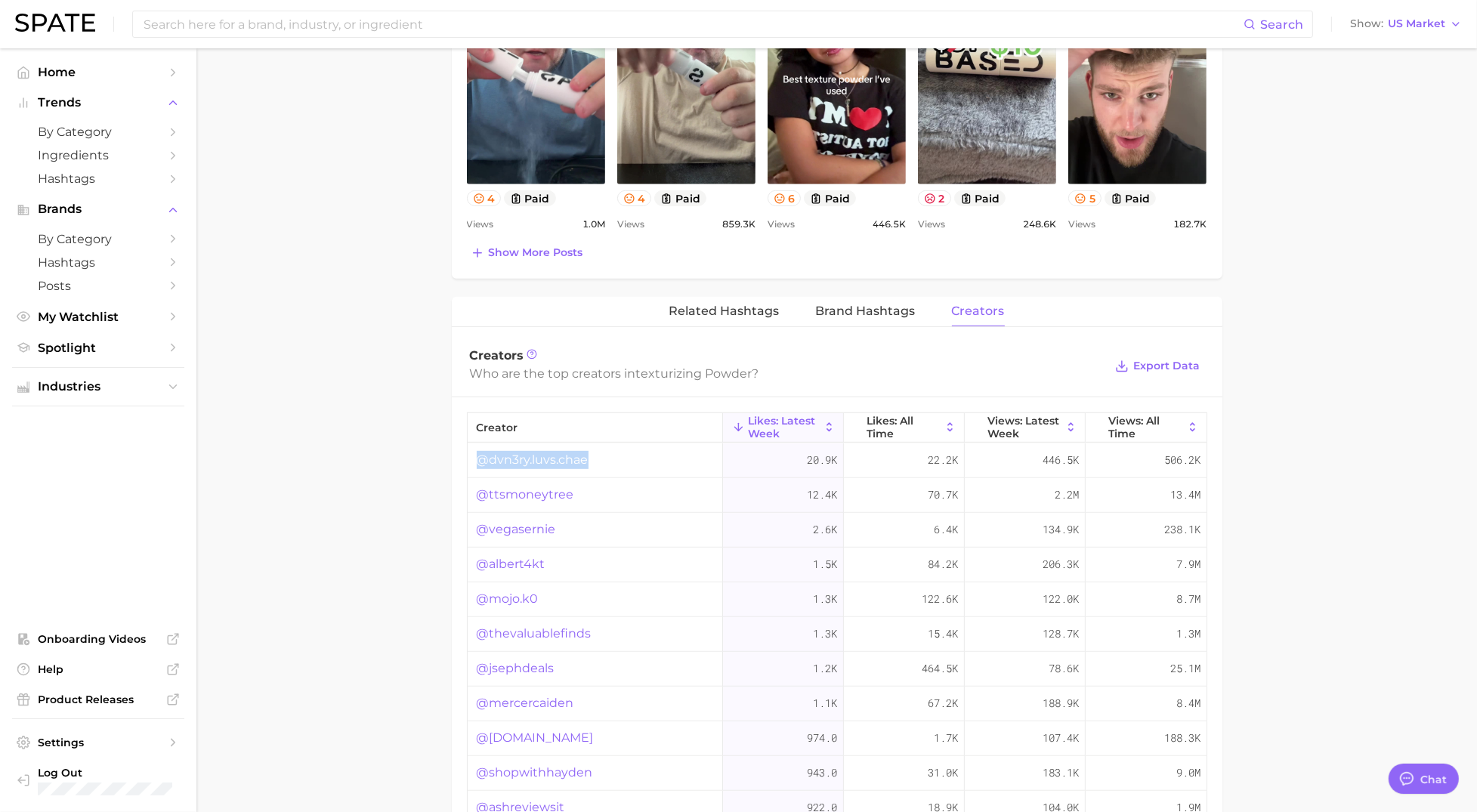
drag, startPoint x: 592, startPoint y: 461, endPoint x: 469, endPoint y: 466, distance: 123.1
click at [469, 466] on div "@dvn3ry.luvs.chae" at bounding box center [595, 460] width 255 height 34
copy link "@dvn3ry.luvs.chae"
drag, startPoint x: 587, startPoint y: 495, endPoint x: 476, endPoint y: 500, distance: 111.1
click at [476, 500] on div "@ttsmoneytree" at bounding box center [595, 495] width 255 height 34
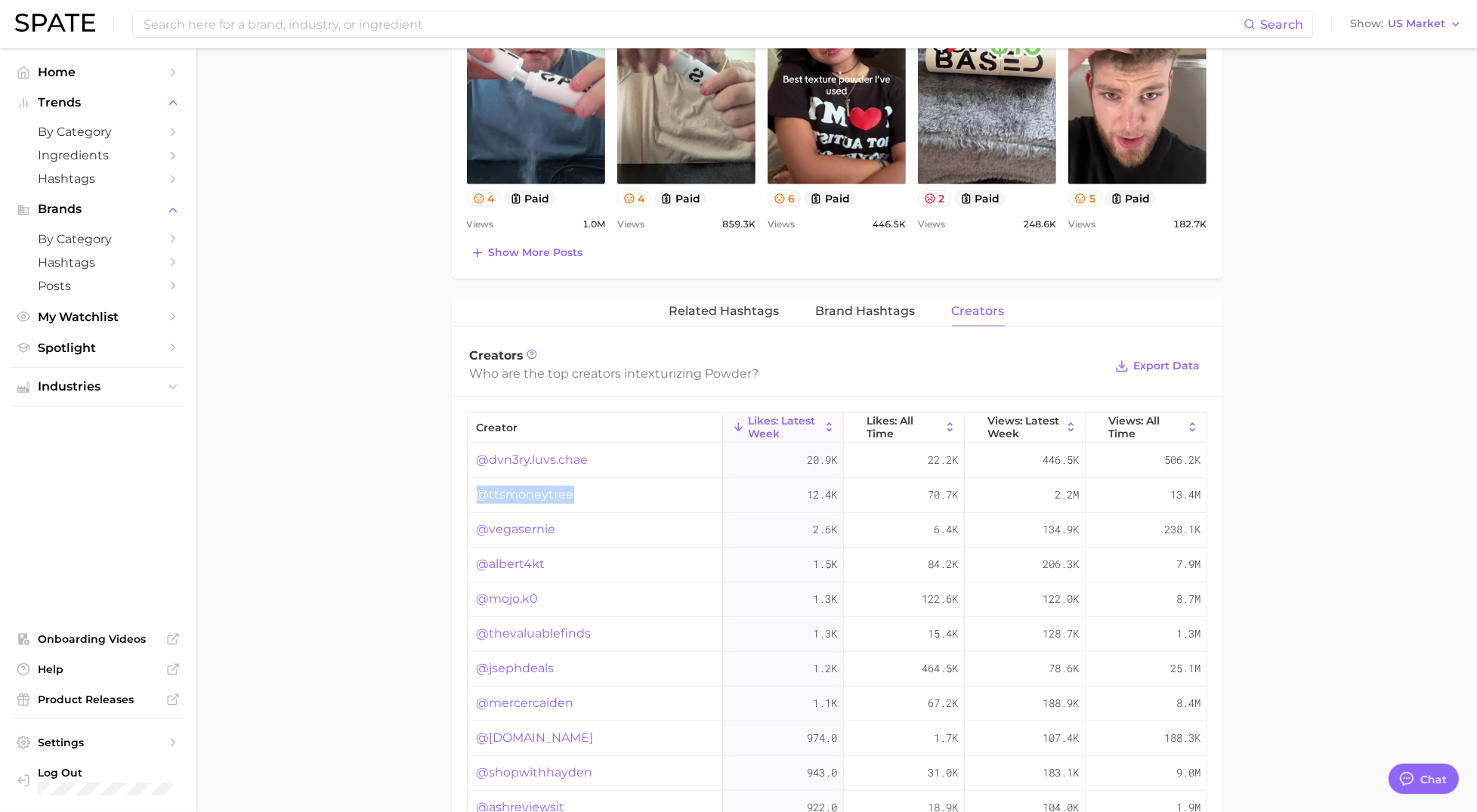
copy link "@ttsmoneytree"
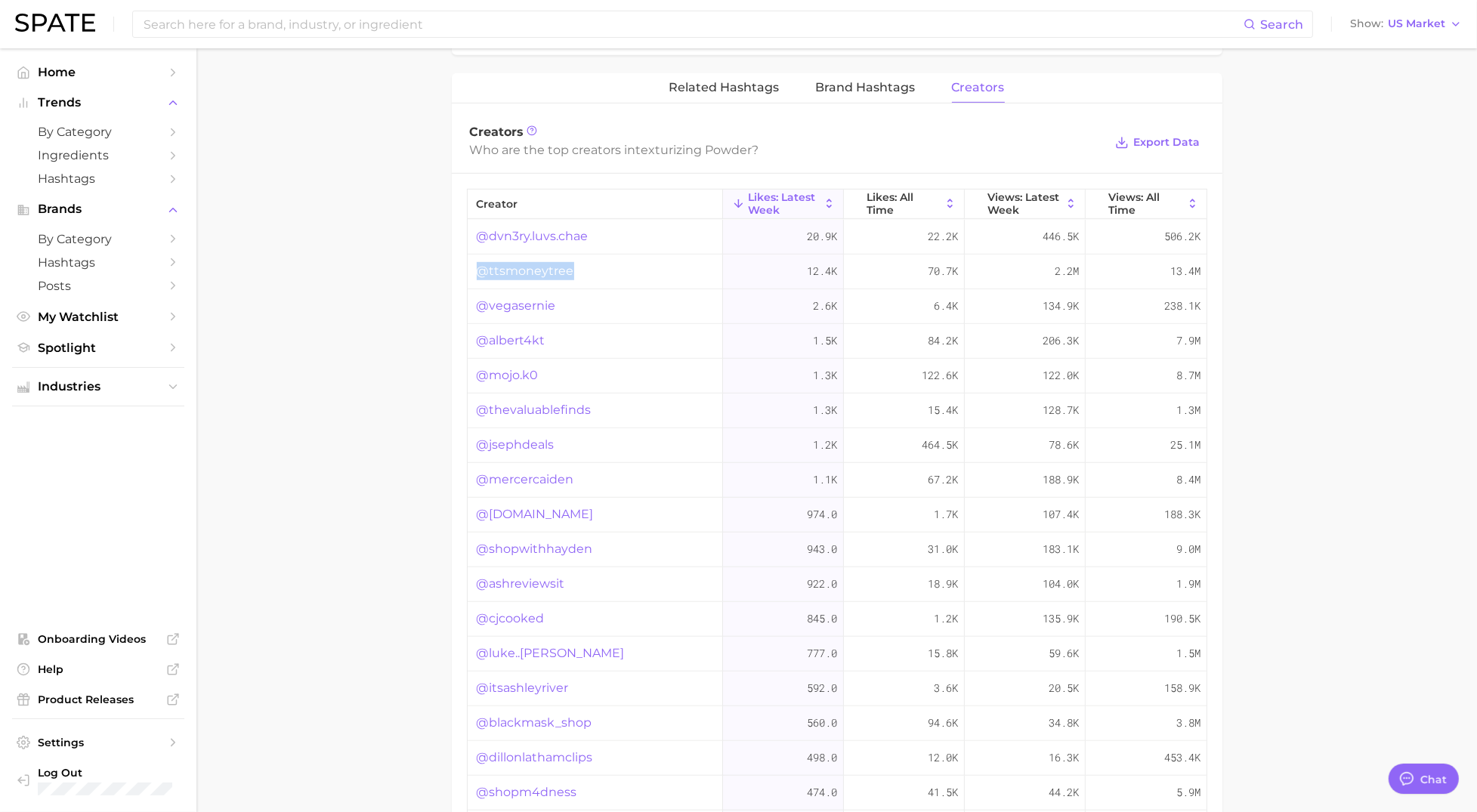
scroll to position [1129, 0]
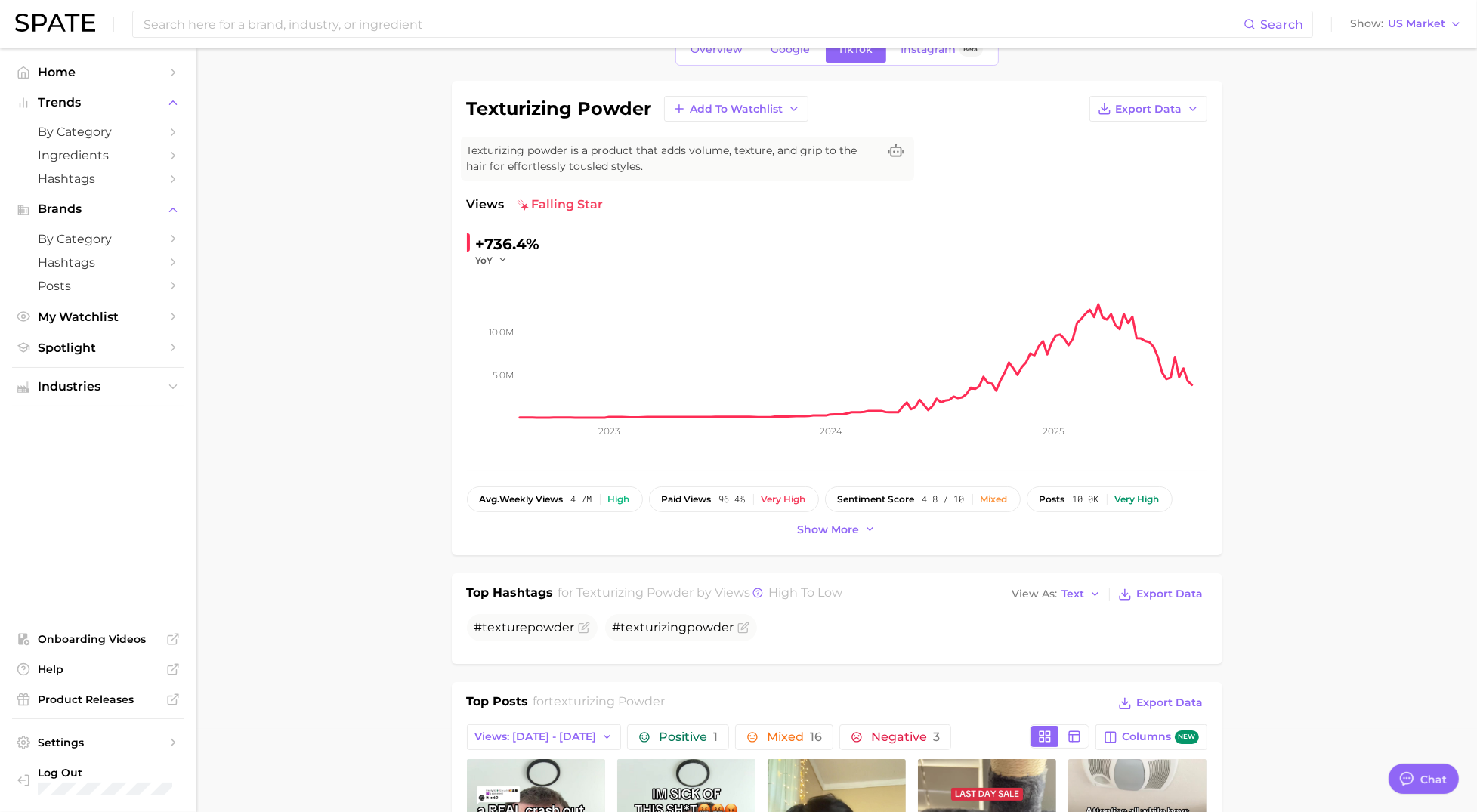
scroll to position [0, 0]
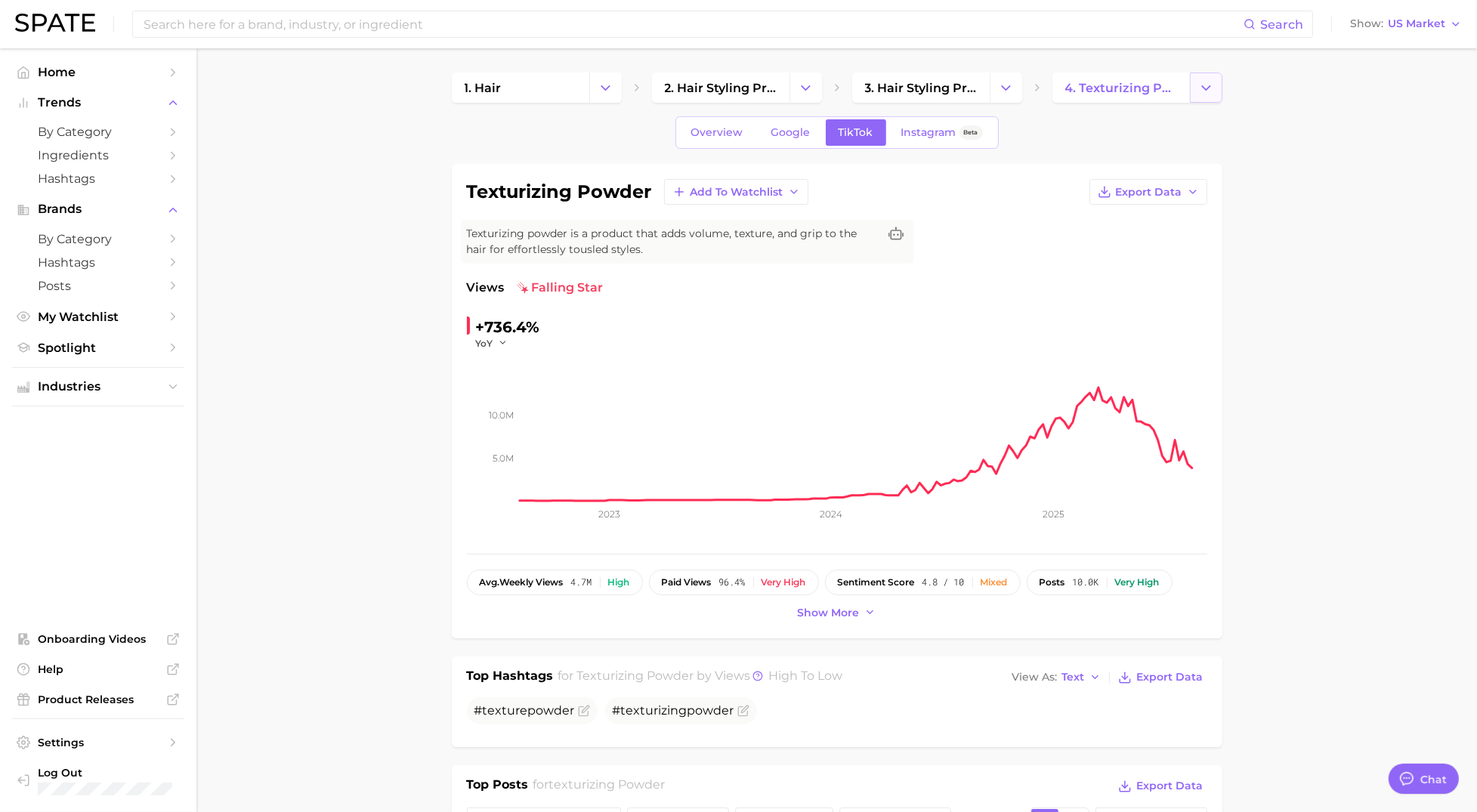
click at [1200, 94] on icon "Change Category" at bounding box center [1206, 88] width 16 height 16
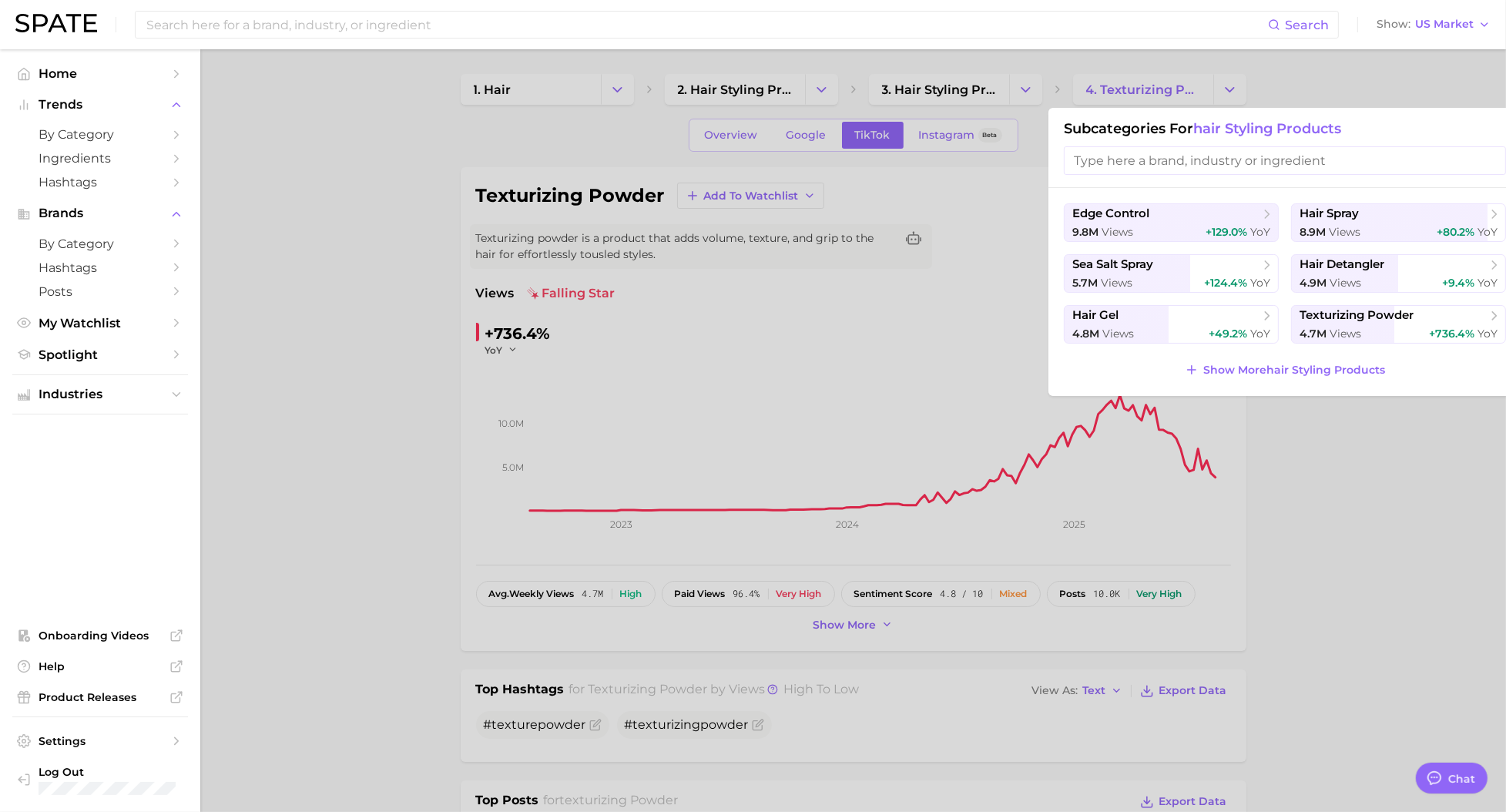
click at [1213, 152] on input "search" at bounding box center [1285, 161] width 442 height 29
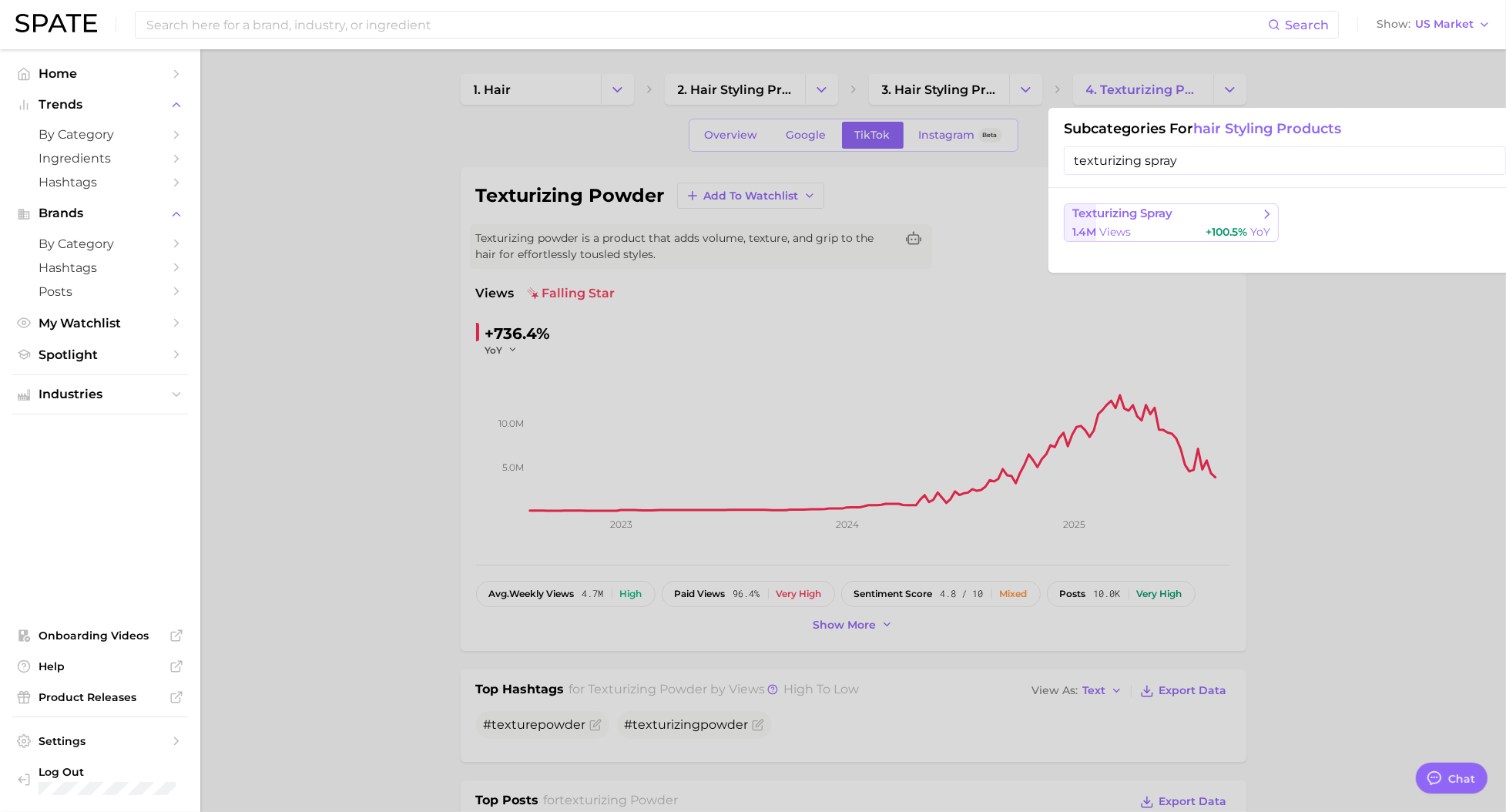
type input "texturizing spray"
click at [1122, 235] on span "views" at bounding box center [1114, 231] width 32 height 14
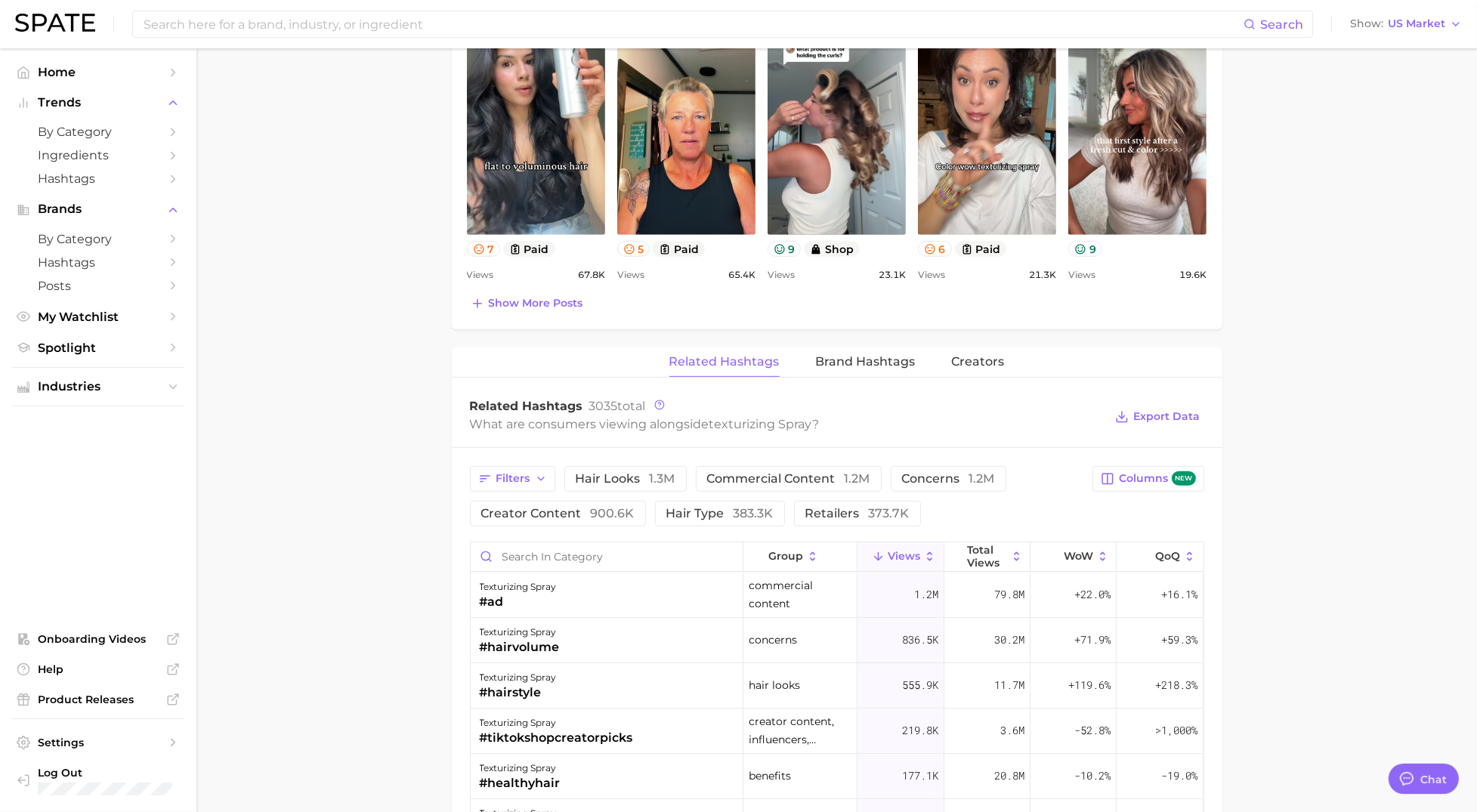
scroll to position [898, 0]
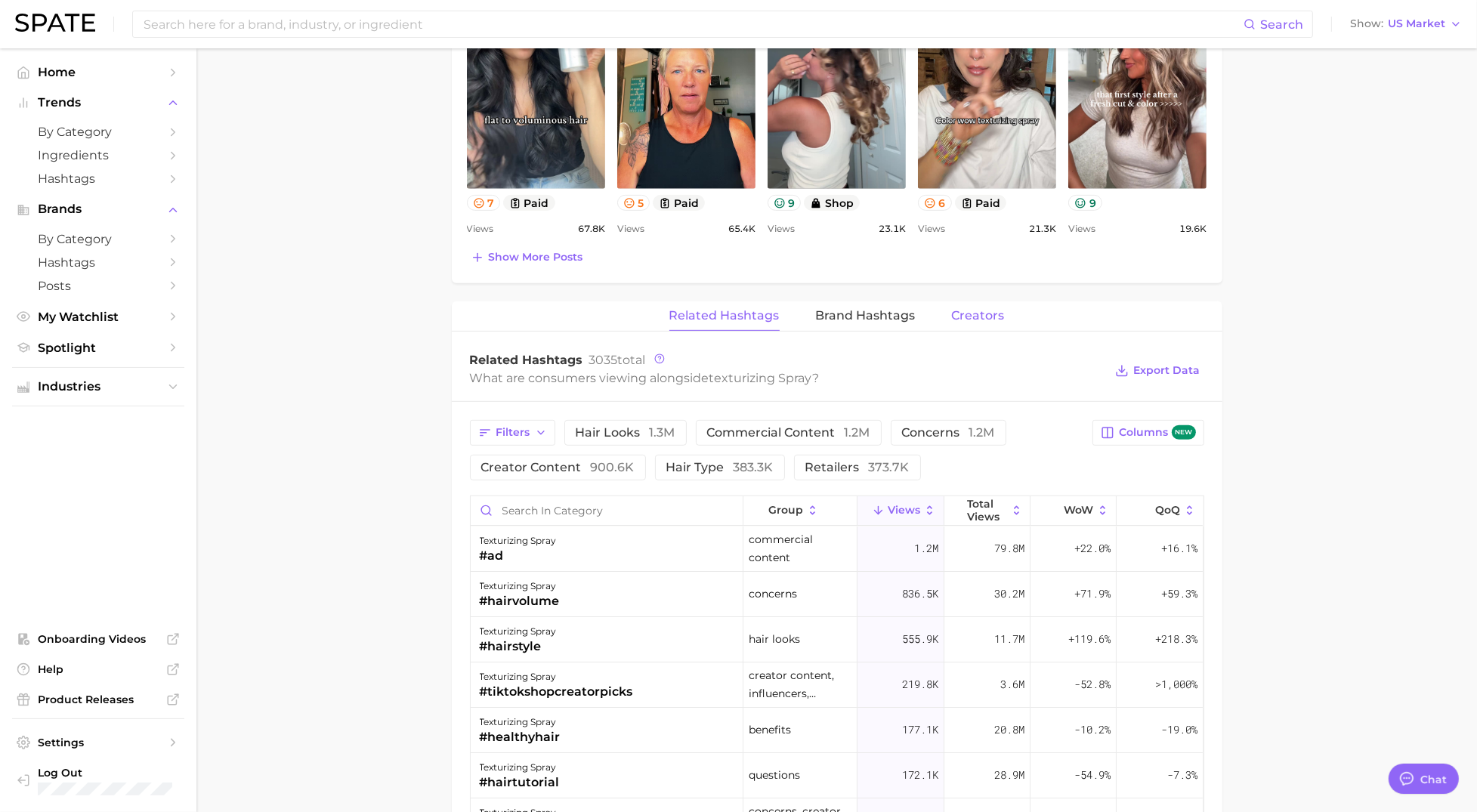
click at [973, 314] on span "Creators" at bounding box center [978, 315] width 53 height 13
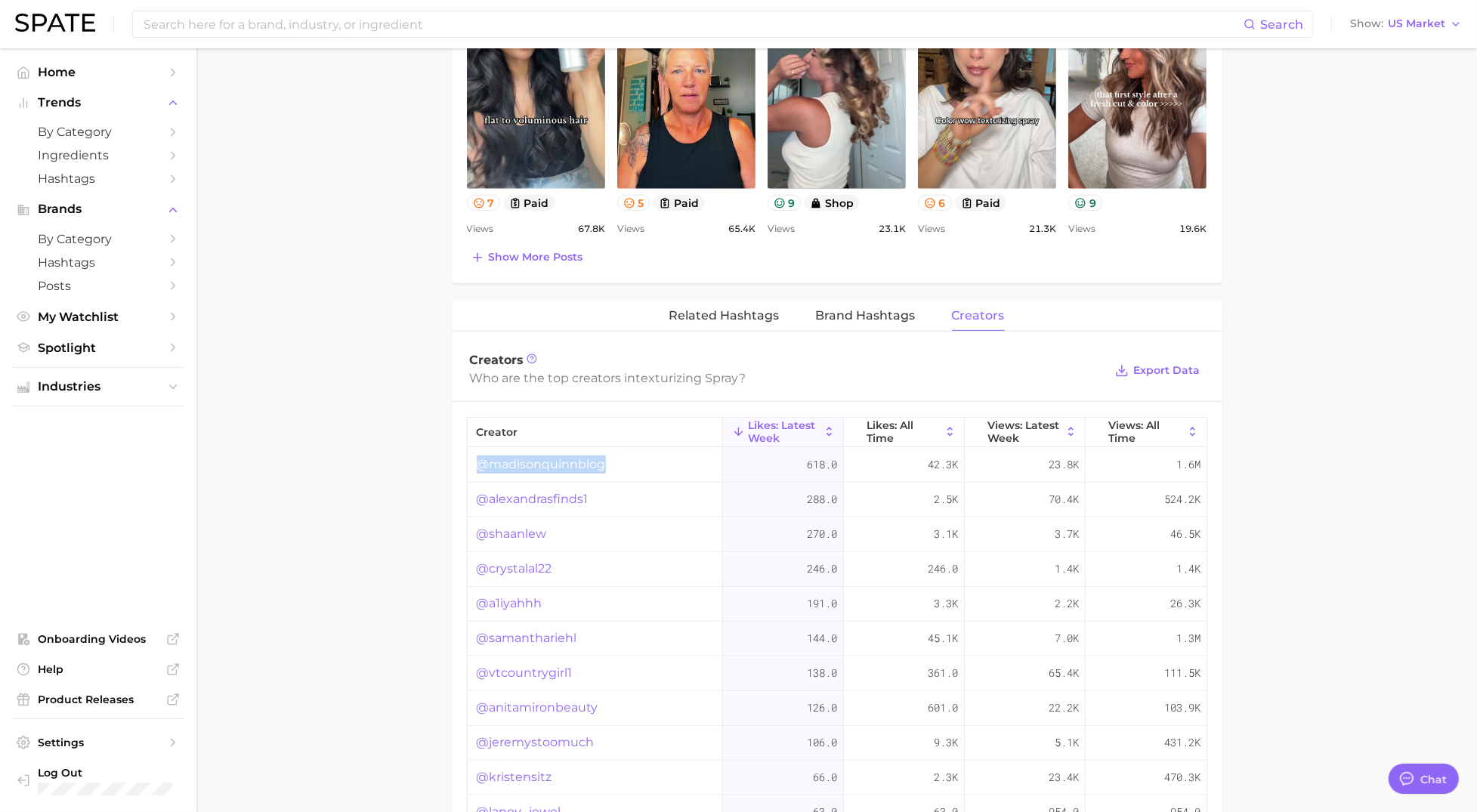
drag, startPoint x: 609, startPoint y: 462, endPoint x: 472, endPoint y: 467, distance: 137.1
click at [472, 467] on div "@madisonquinnblog" at bounding box center [595, 464] width 255 height 34
copy link "@madisonquinnblog"
drag, startPoint x: 550, startPoint y: 538, endPoint x: 475, endPoint y: 539, distance: 75.0
click at [475, 539] on div "@shaanlew" at bounding box center [595, 534] width 255 height 34
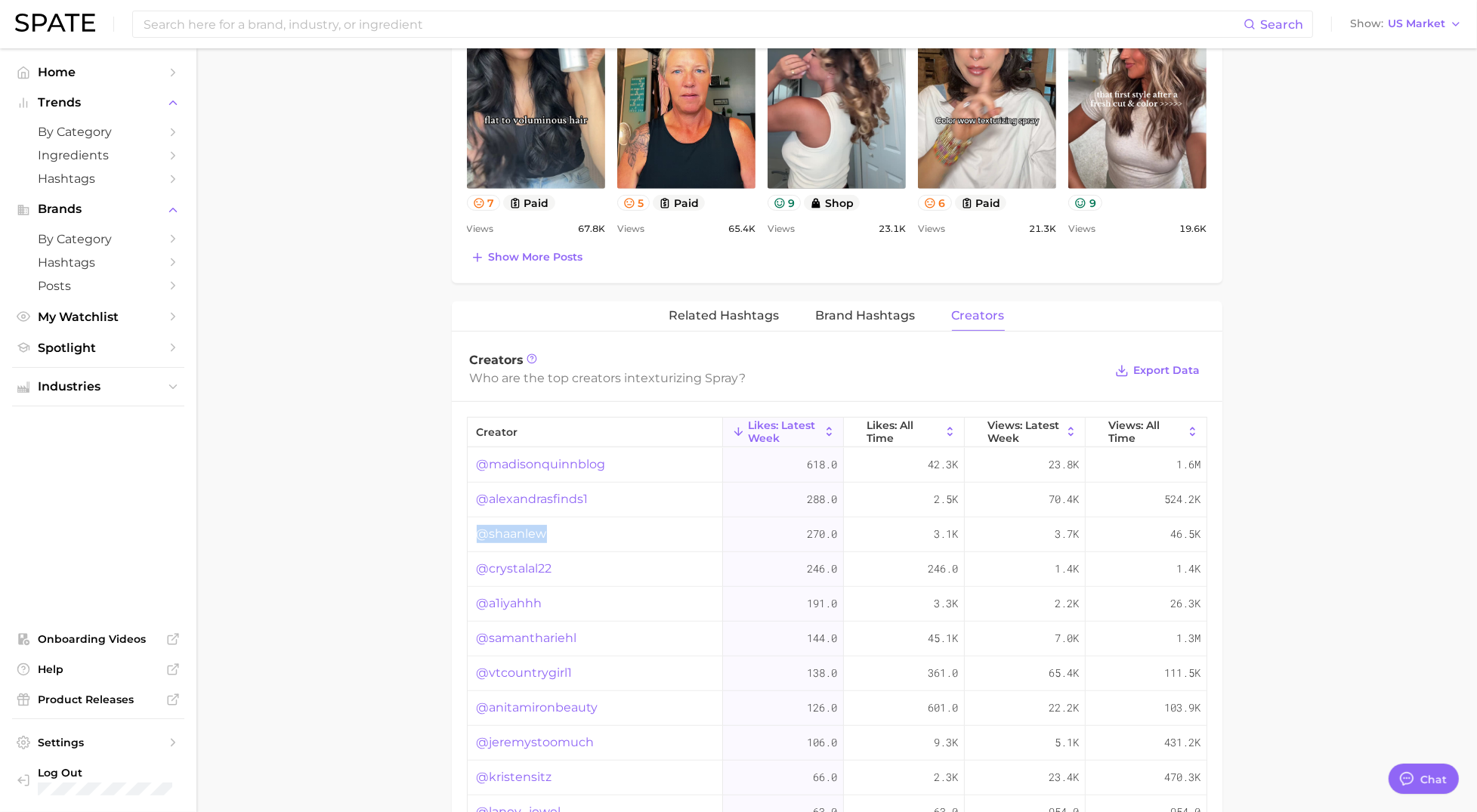
copy link "@shaanlew"
click at [884, 314] on span "Brand Hashtags" at bounding box center [865, 315] width 100 height 13
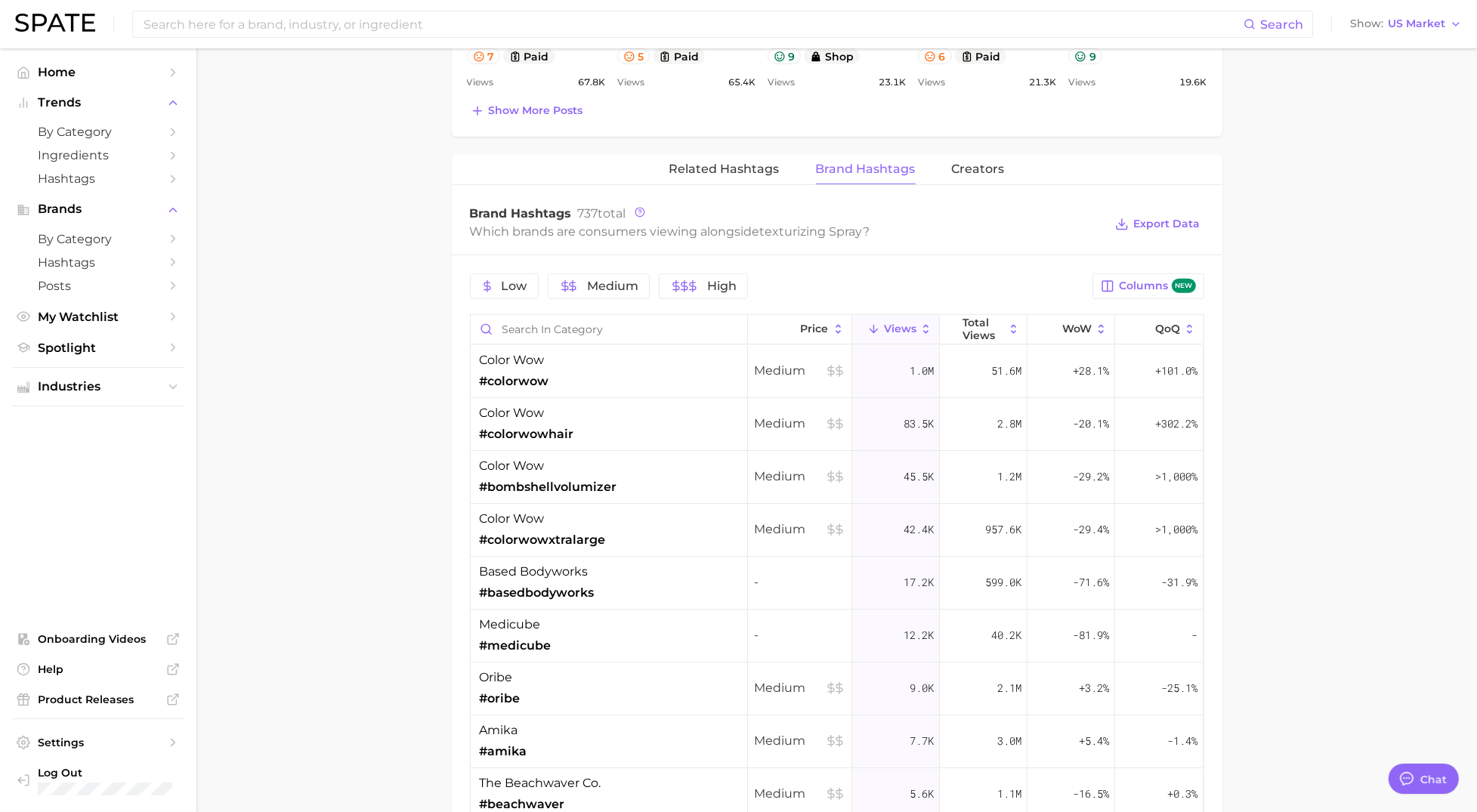
scroll to position [1049, 0]
